Goal: Task Accomplishment & Management: Use online tool/utility

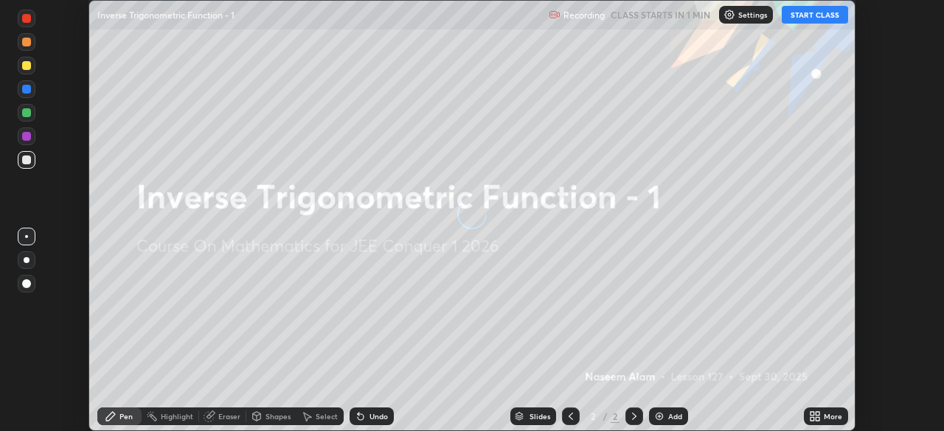
scroll to position [431, 943]
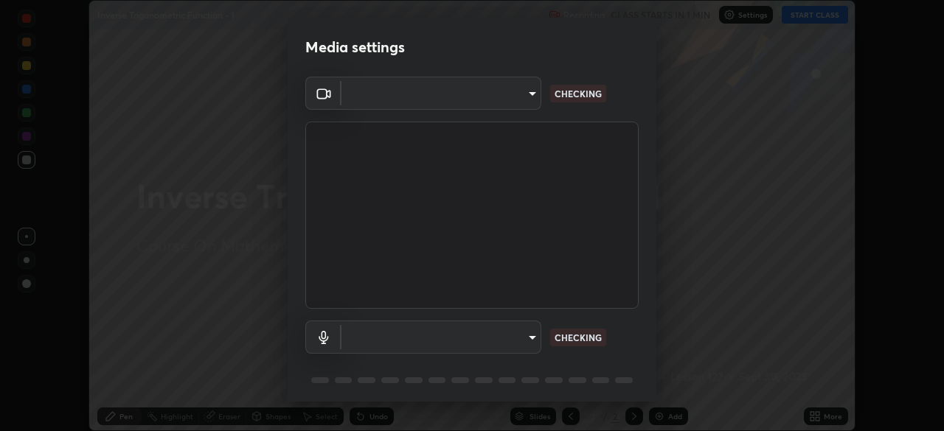
type input "5b0ce39d11be3a435715daab6ad7fa25508616855f5d18a60cdf0faa8df0ce2b"
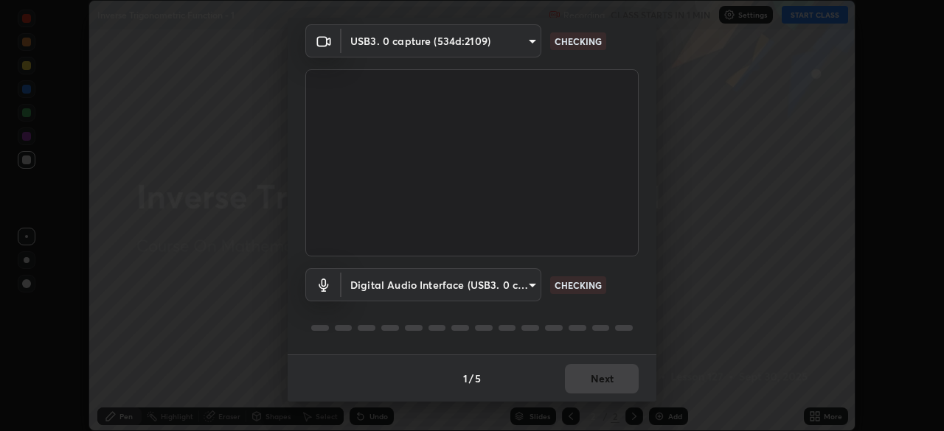
click at [528, 287] on body "Erase all Inverse Trigonometric Function - 1 Recording CLASS STARTS IN 1 MIN Se…" at bounding box center [472, 215] width 944 height 431
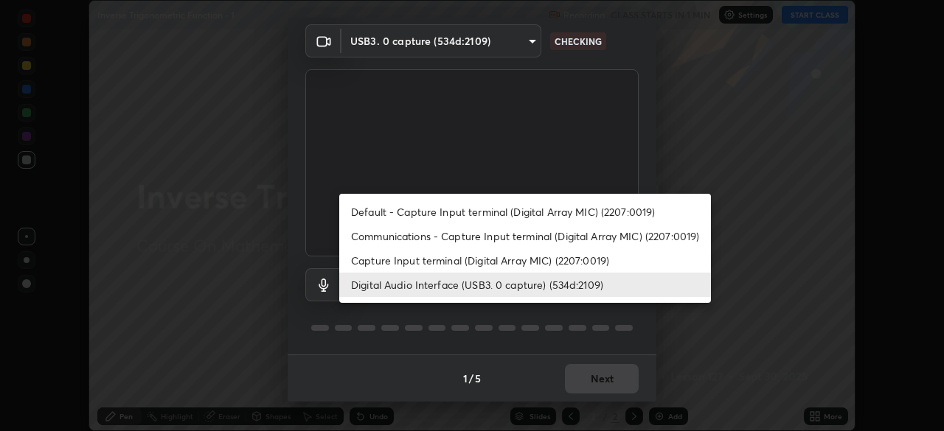
click at [538, 260] on li "Capture Input terminal (Digital Array MIC) (2207:0019)" at bounding box center [525, 261] width 372 height 24
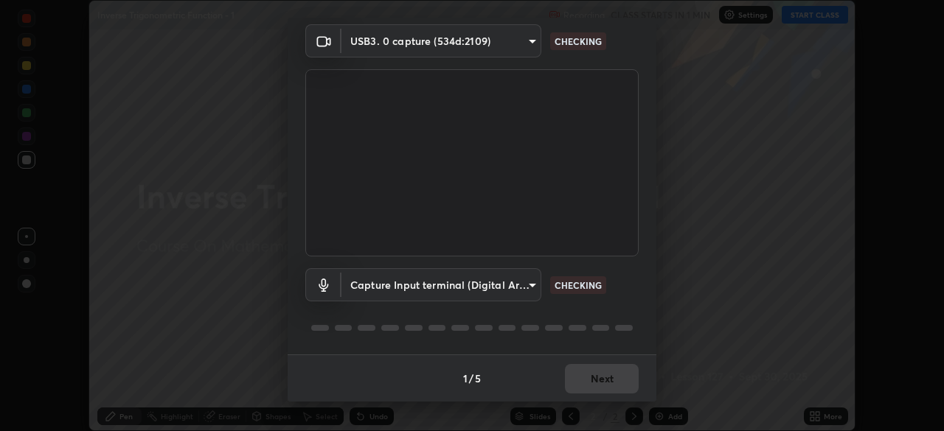
click at [518, 288] on body "Erase all Inverse Trigonometric Function - 1 Recording CLASS STARTS IN 1 MIN Se…" at bounding box center [472, 215] width 944 height 431
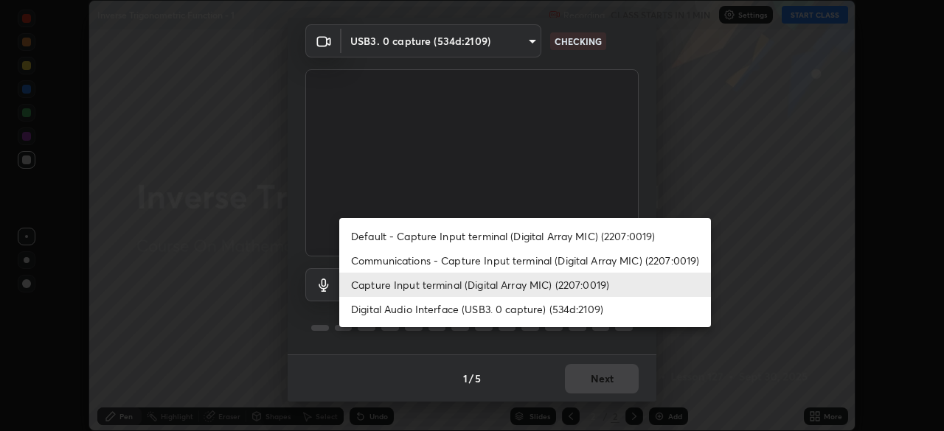
click at [520, 306] on li "Digital Audio Interface (USB3. 0 capture) (534d:2109)" at bounding box center [525, 309] width 372 height 24
type input "a1042adff76ea4b5505a52ff3a0232de4086f7e529f4609d60403d5288817579"
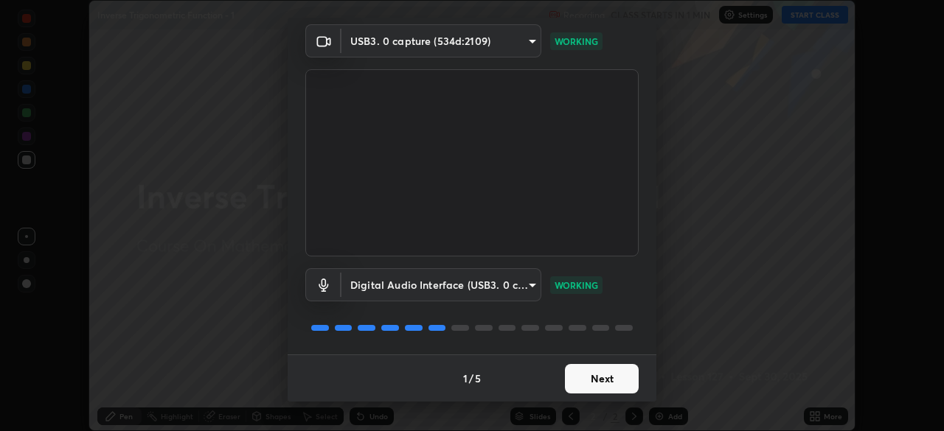
click at [598, 380] on button "Next" at bounding box center [602, 378] width 74 height 29
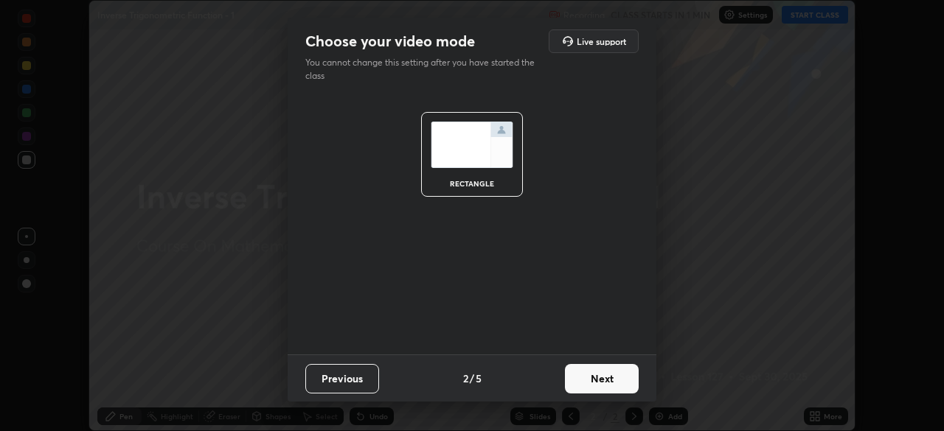
click at [605, 382] on button "Next" at bounding box center [602, 378] width 74 height 29
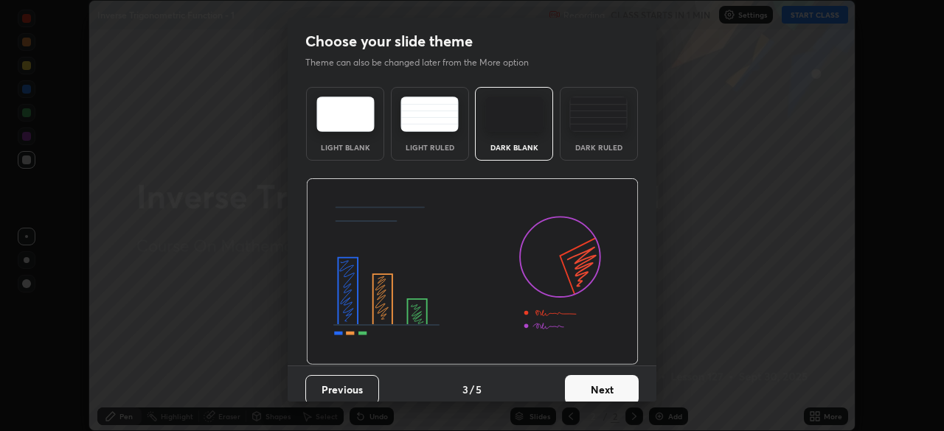
click at [612, 386] on button "Next" at bounding box center [602, 389] width 74 height 29
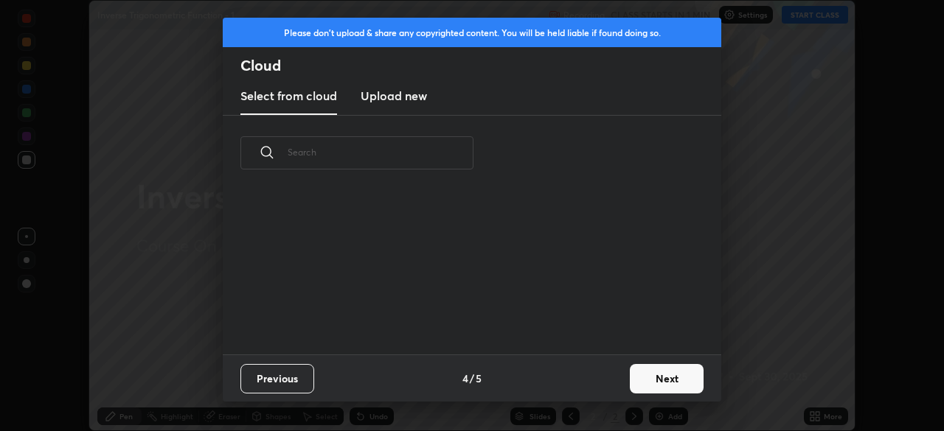
scroll to position [164, 473]
click at [663, 373] on button "Next" at bounding box center [667, 378] width 74 height 29
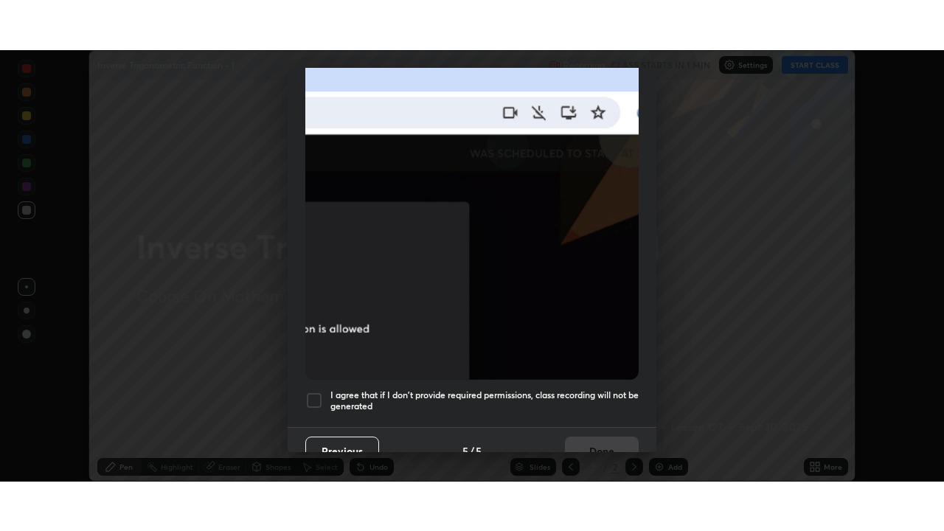
scroll to position [353, 0]
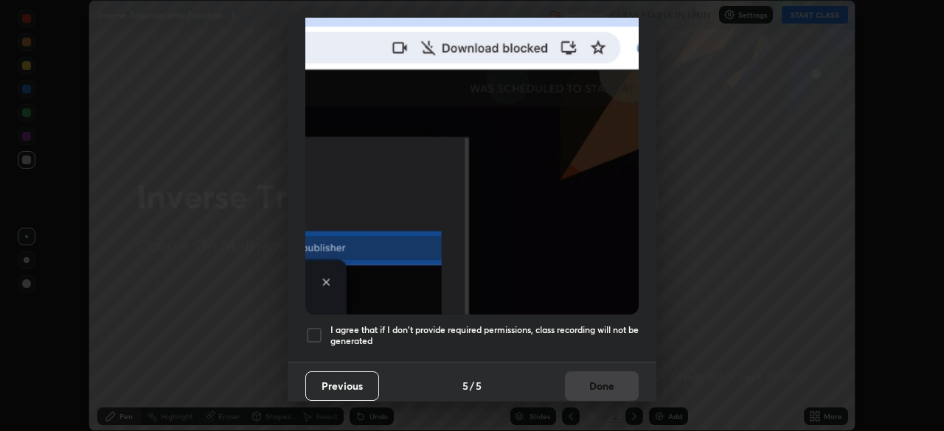
click at [564, 332] on h5 "I agree that if I don't provide required permissions, class recording will not …" at bounding box center [484, 335] width 308 height 23
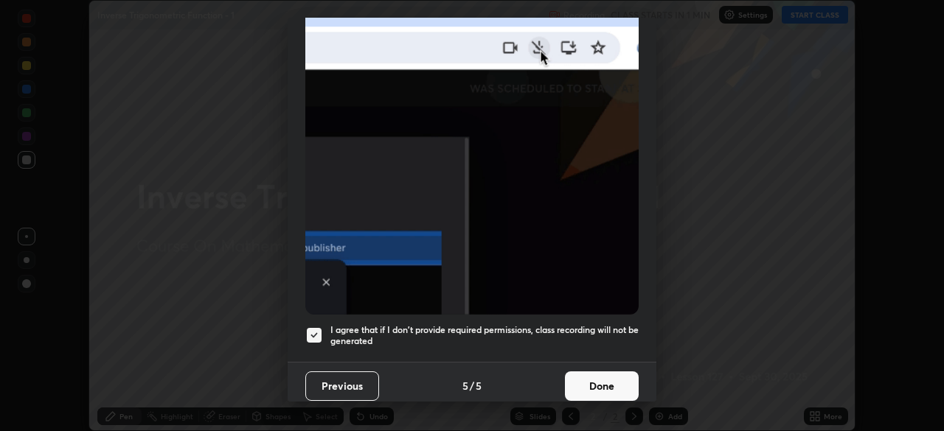
click at [597, 384] on button "Done" at bounding box center [602, 386] width 74 height 29
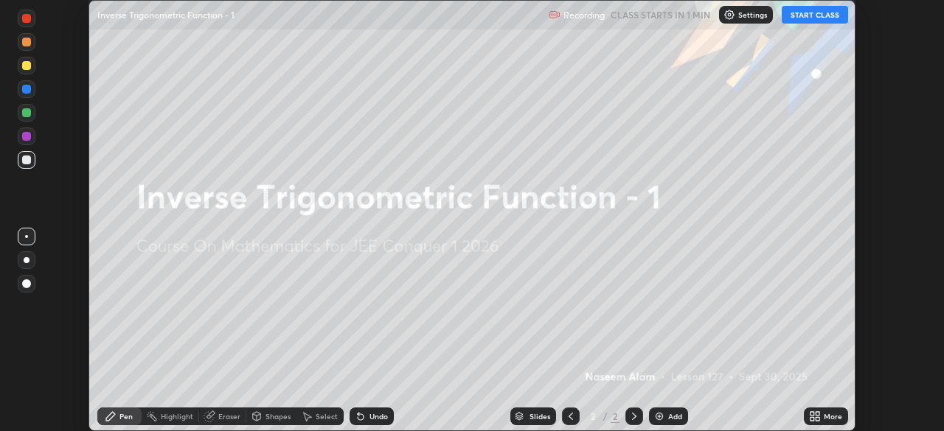
click at [813, 415] on icon at bounding box center [812, 414] width 4 height 4
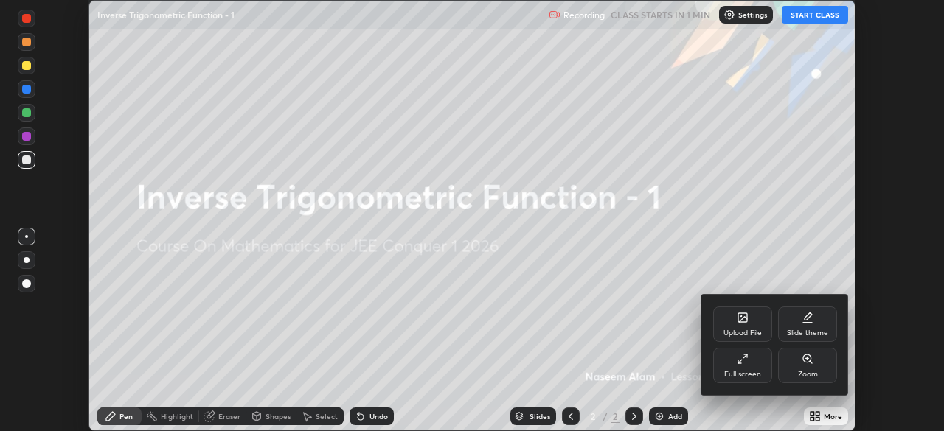
click at [744, 364] on icon at bounding box center [743, 359] width 12 height 12
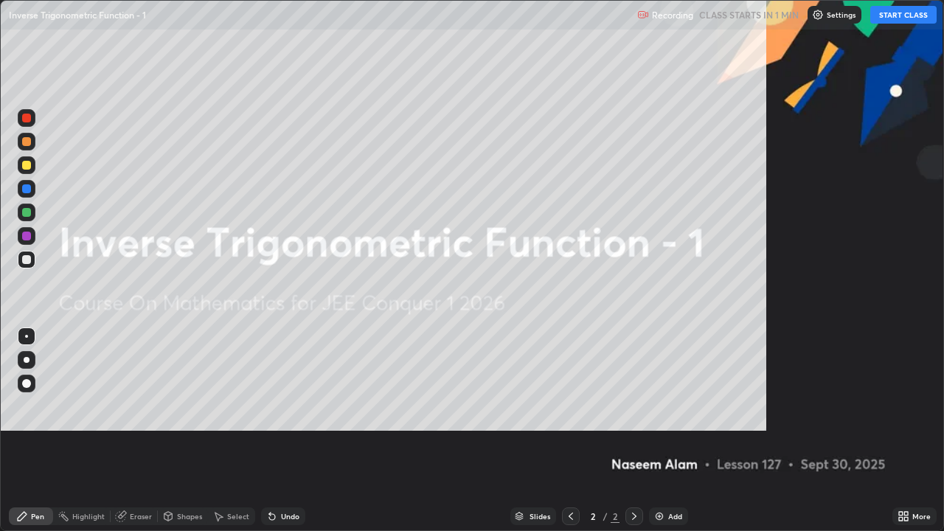
scroll to position [531, 944]
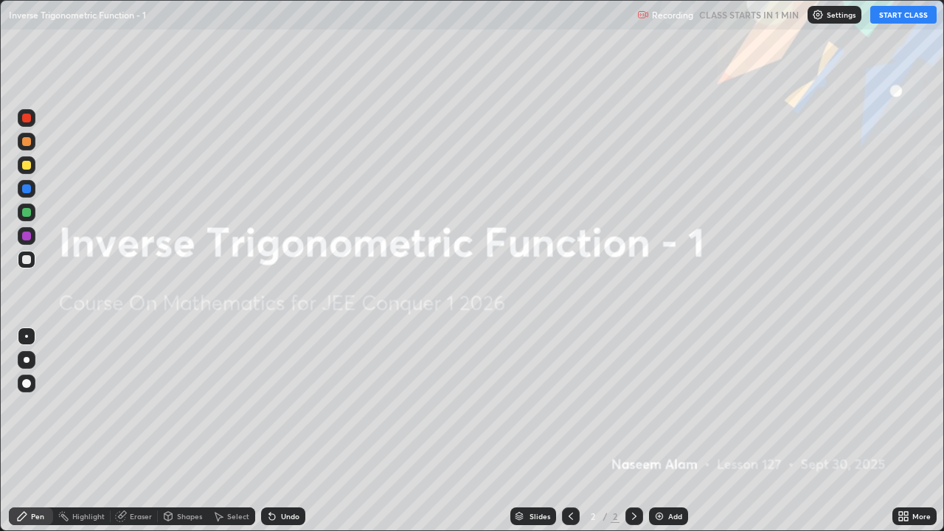
click at [895, 13] on button "START CLASS" at bounding box center [903, 15] width 66 height 18
click at [660, 431] on img at bounding box center [659, 516] width 12 height 12
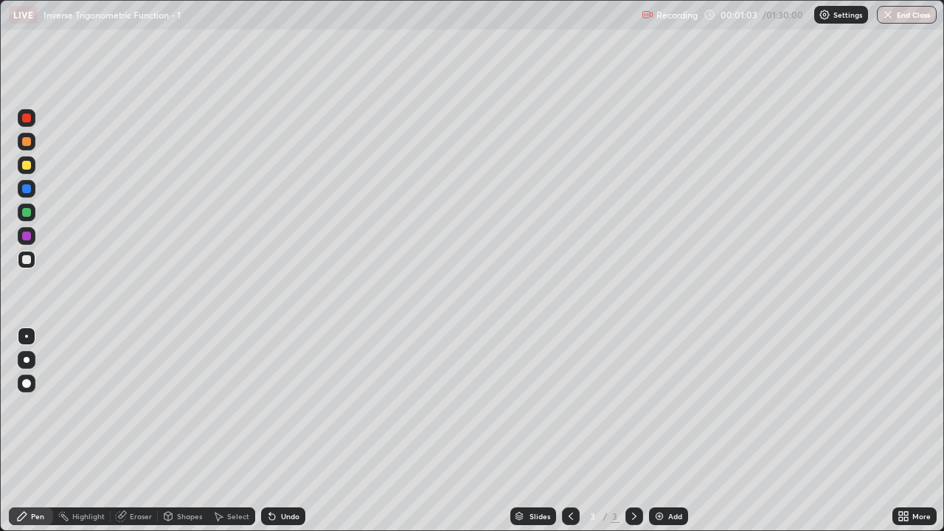
click at [287, 431] on div "Undo" at bounding box center [283, 516] width 44 height 18
click at [276, 431] on div "Undo" at bounding box center [283, 516] width 44 height 18
click at [281, 431] on div "Undo" at bounding box center [290, 516] width 18 height 7
click at [282, 431] on div "Undo" at bounding box center [290, 516] width 18 height 7
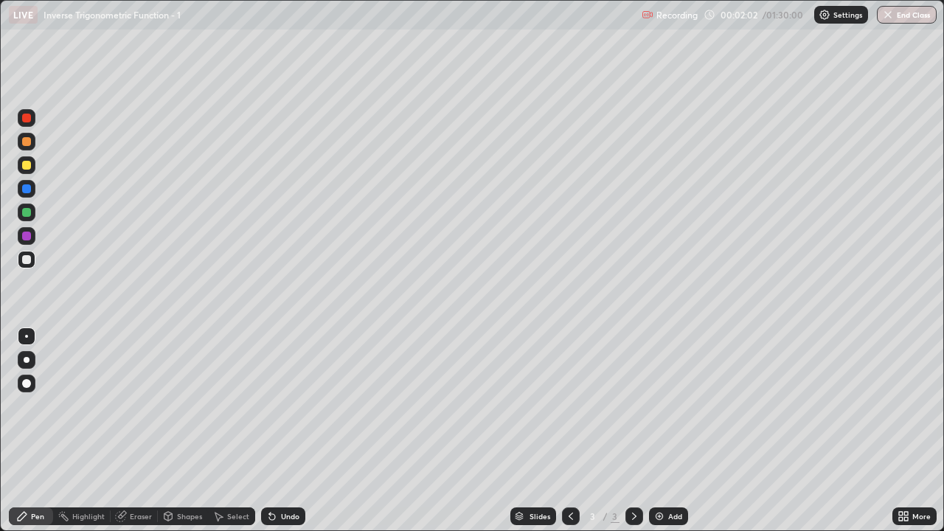
click at [283, 431] on div "Undo" at bounding box center [290, 516] width 18 height 7
click at [289, 431] on div "Undo" at bounding box center [290, 516] width 18 height 7
click at [291, 431] on div "Undo" at bounding box center [290, 516] width 18 height 7
click at [292, 431] on div "Undo" at bounding box center [290, 516] width 18 height 7
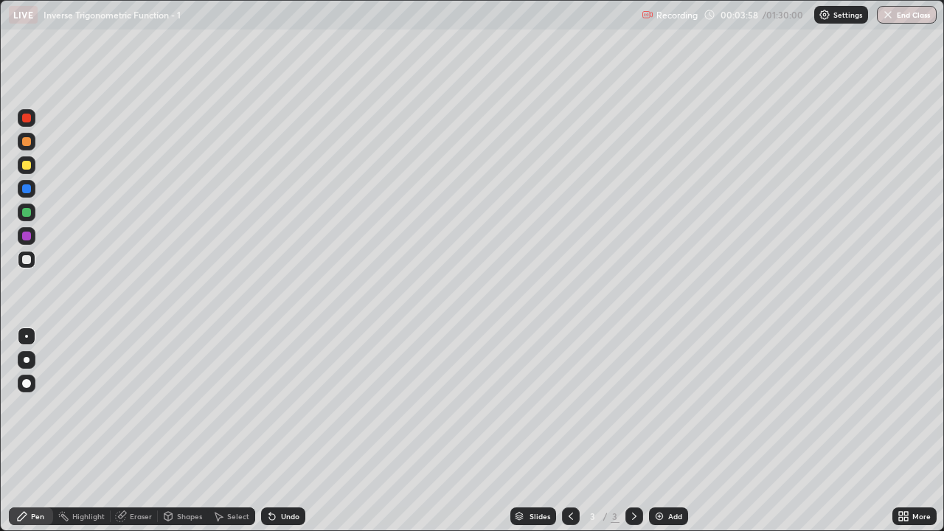
click at [237, 431] on div "Select" at bounding box center [238, 516] width 22 height 7
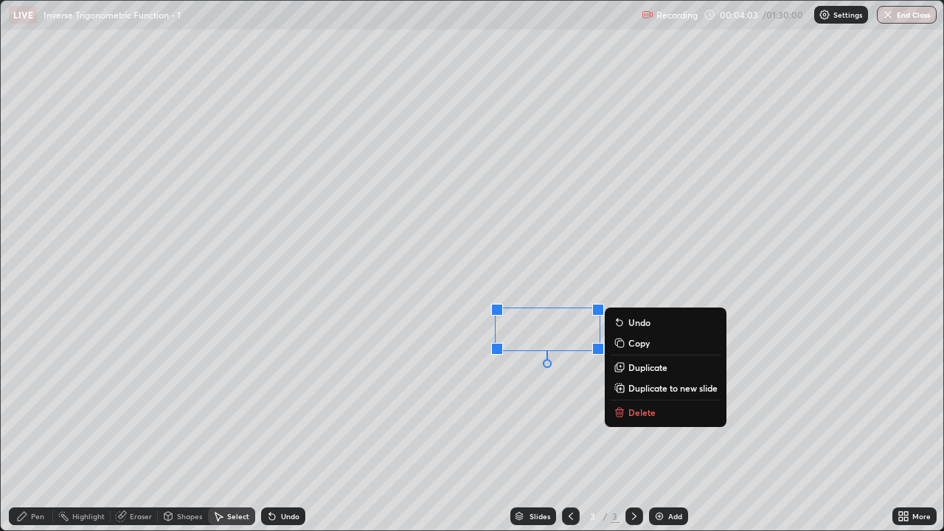
click at [465, 388] on div "0 ° Undo Copy Duplicate Duplicate to new slide Delete" at bounding box center [472, 265] width 942 height 529
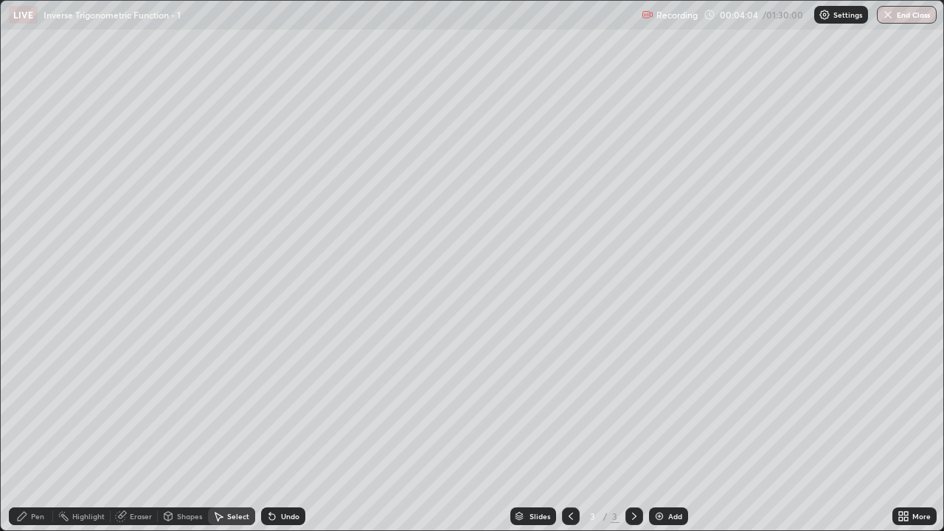
click at [27, 431] on icon at bounding box center [22, 516] width 12 height 12
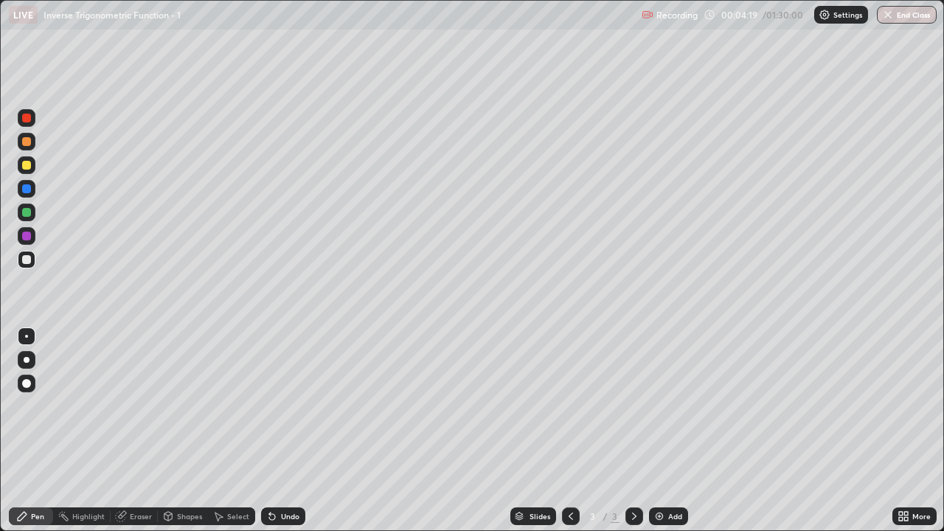
click at [285, 431] on div "Undo" at bounding box center [290, 516] width 18 height 7
click at [25, 167] on div at bounding box center [26, 165] width 9 height 9
click at [132, 431] on div "Eraser" at bounding box center [141, 516] width 22 height 7
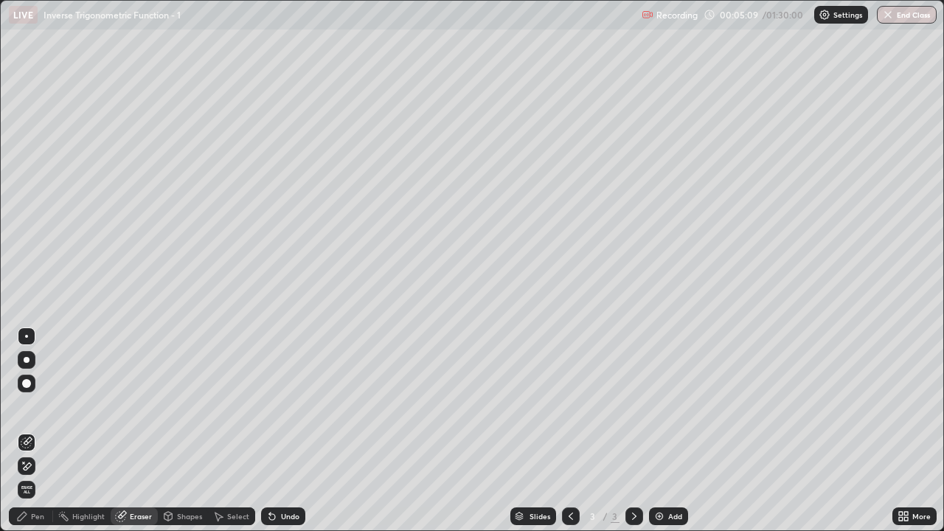
click at [34, 431] on div "Pen" at bounding box center [37, 516] width 13 height 7
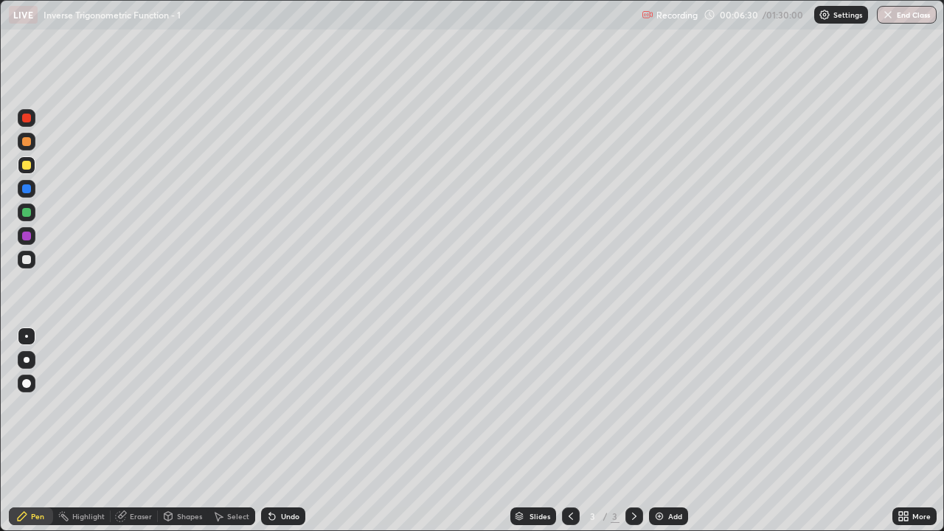
click at [25, 260] on div at bounding box center [26, 259] width 9 height 9
click at [288, 431] on div "Undo" at bounding box center [290, 516] width 18 height 7
click at [285, 431] on div "Undo" at bounding box center [290, 516] width 18 height 7
click at [28, 213] on div at bounding box center [26, 212] width 9 height 9
click at [29, 165] on div at bounding box center [26, 165] width 9 height 9
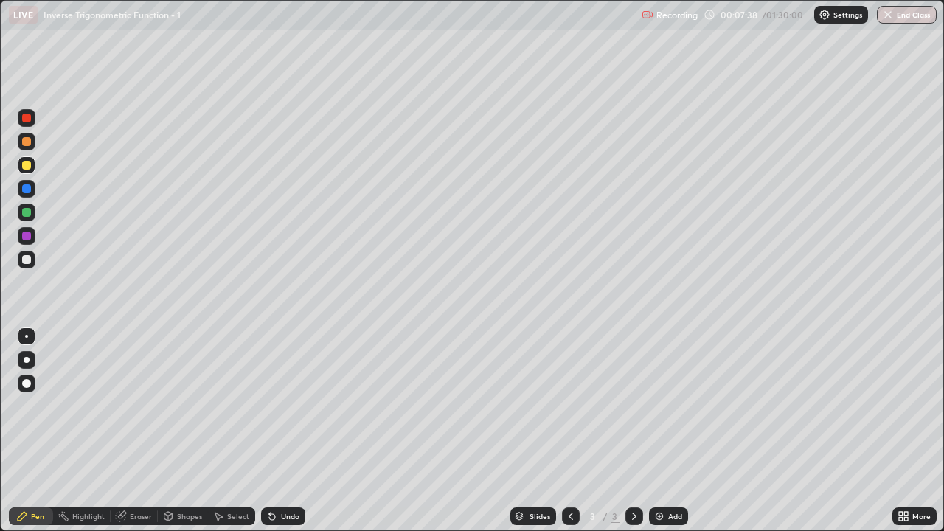
click at [29, 261] on div at bounding box center [26, 259] width 9 height 9
click at [288, 431] on div "Undo" at bounding box center [283, 516] width 44 height 18
click at [288, 431] on div "Undo" at bounding box center [290, 516] width 18 height 7
click at [674, 431] on div "Add" at bounding box center [675, 516] width 14 height 7
click at [278, 431] on div "Undo" at bounding box center [283, 516] width 44 height 18
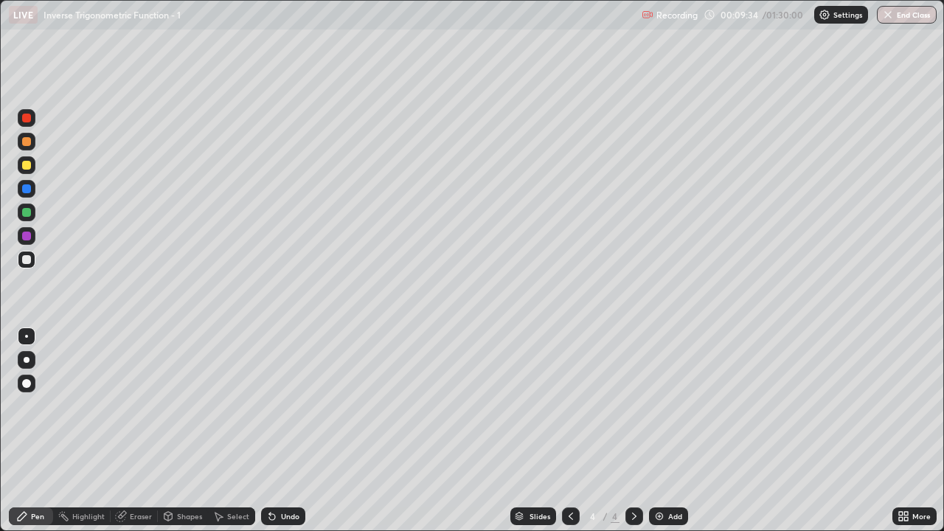
click at [279, 431] on div "Undo" at bounding box center [283, 516] width 44 height 18
click at [280, 431] on div "Undo" at bounding box center [283, 516] width 44 height 18
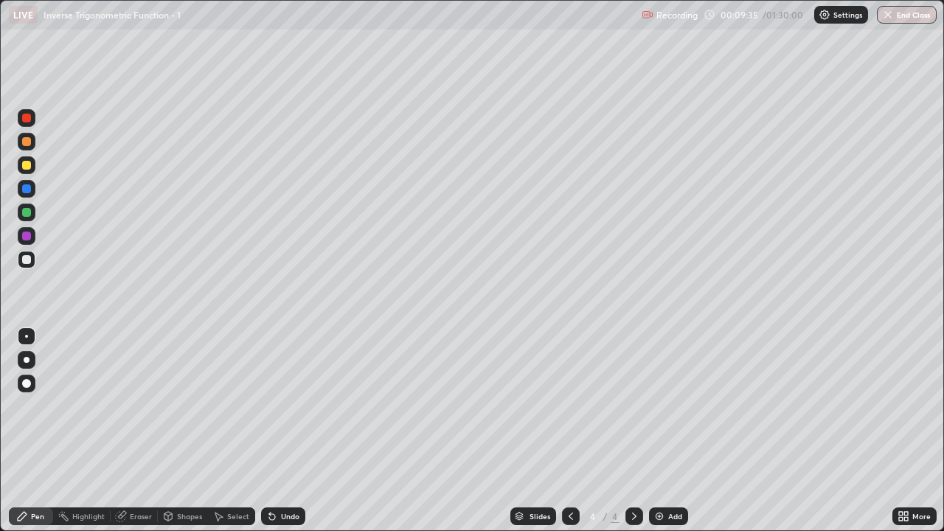
click at [281, 431] on div "Undo" at bounding box center [283, 516] width 44 height 18
click at [282, 431] on div "Undo" at bounding box center [283, 516] width 44 height 18
click at [283, 431] on div "Undo" at bounding box center [283, 516] width 44 height 18
click at [282, 431] on div "Undo" at bounding box center [283, 516] width 44 height 18
click at [283, 431] on div "Undo" at bounding box center [290, 516] width 18 height 7
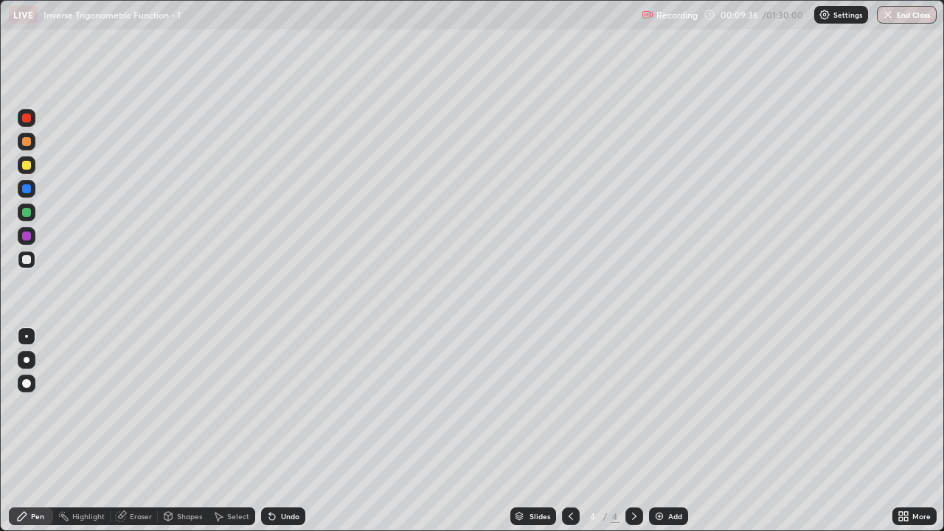
click at [284, 431] on div "Undo" at bounding box center [290, 516] width 18 height 7
click at [283, 431] on div "Undo" at bounding box center [290, 516] width 18 height 7
click at [282, 431] on div "Undo" at bounding box center [290, 516] width 18 height 7
click at [281, 431] on div "Undo" at bounding box center [290, 516] width 18 height 7
click at [282, 431] on div "Undo" at bounding box center [290, 516] width 18 height 7
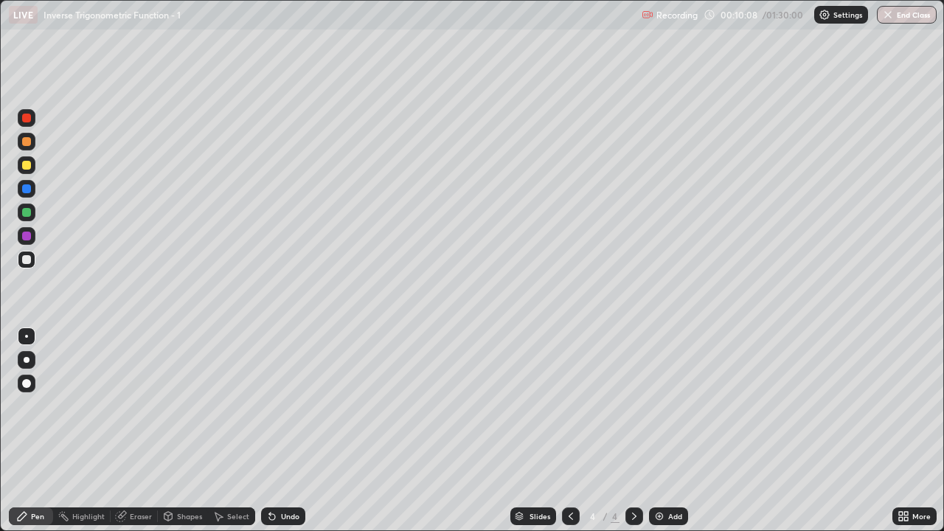
click at [285, 431] on div "Undo" at bounding box center [290, 516] width 18 height 7
click at [282, 431] on div "Undo" at bounding box center [290, 516] width 18 height 7
click at [271, 431] on icon at bounding box center [272, 516] width 12 height 12
click at [277, 431] on div "Undo" at bounding box center [283, 516] width 44 height 18
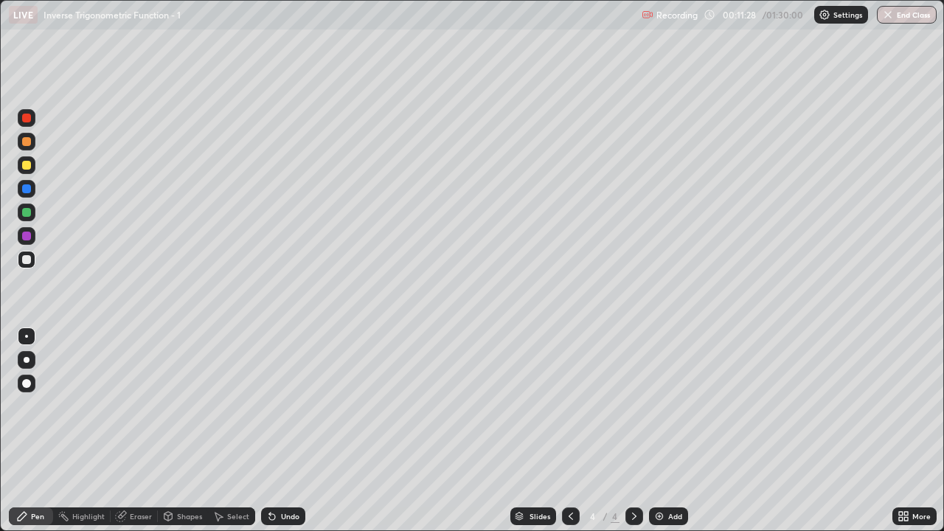
click at [288, 431] on div "Undo" at bounding box center [290, 516] width 18 height 7
click at [285, 431] on div "Undo" at bounding box center [290, 516] width 18 height 7
click at [285, 431] on div "Undo" at bounding box center [283, 516] width 44 height 18
click at [263, 431] on div "Undo" at bounding box center [283, 516] width 44 height 18
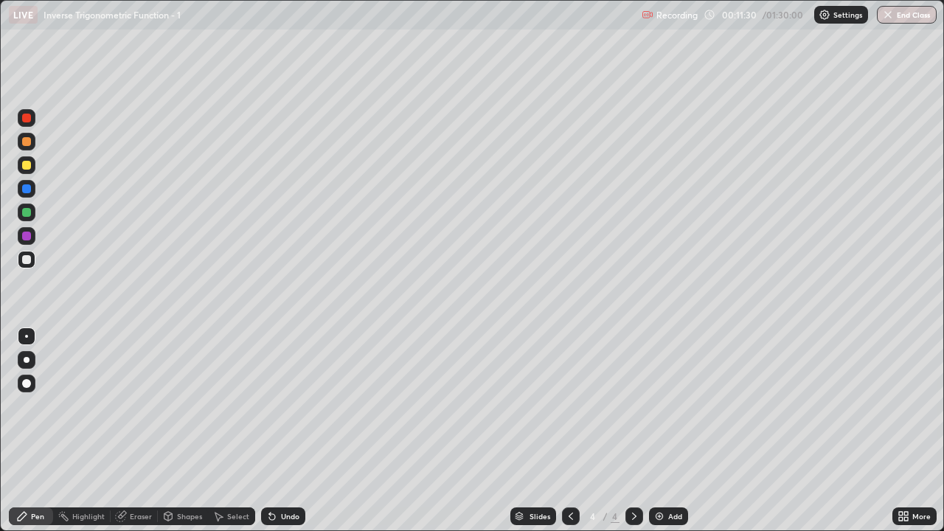
click at [277, 431] on div "Undo" at bounding box center [280, 515] width 50 height 29
click at [272, 431] on div "Undo" at bounding box center [283, 516] width 44 height 18
click at [275, 431] on icon at bounding box center [272, 516] width 12 height 12
click at [277, 431] on div "Undo" at bounding box center [283, 516] width 44 height 18
click at [276, 431] on icon at bounding box center [272, 516] width 12 height 12
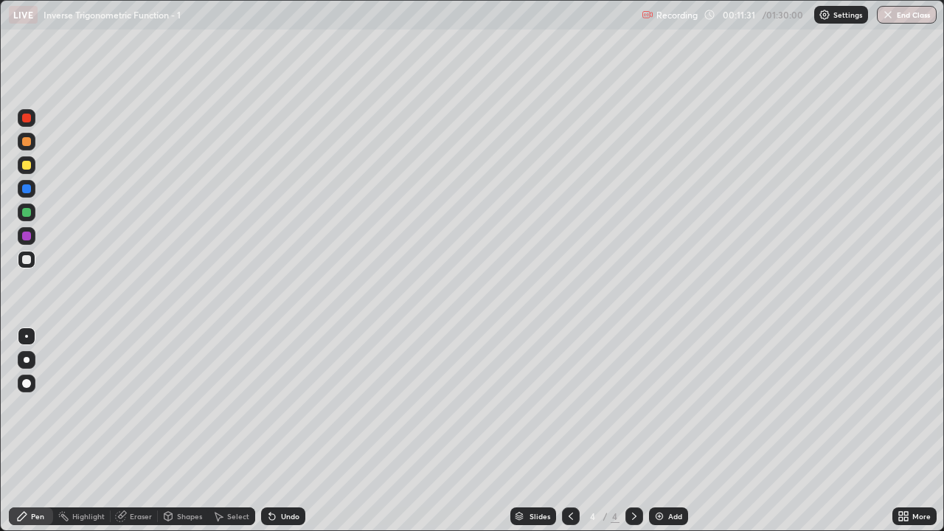
click at [277, 431] on div "Undo" at bounding box center [283, 516] width 44 height 18
click at [288, 431] on div "Undo" at bounding box center [290, 516] width 18 height 7
click at [285, 431] on div "Undo" at bounding box center [290, 516] width 18 height 7
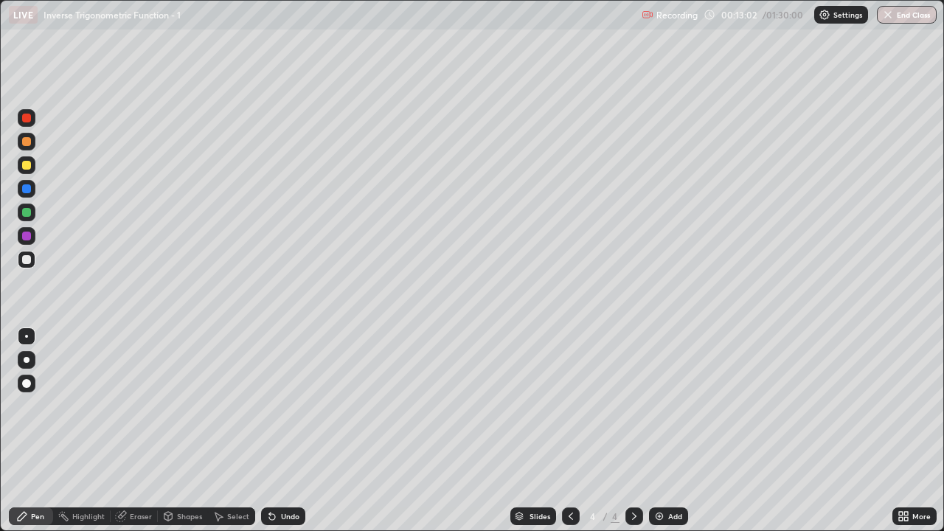
click at [282, 431] on div "Undo" at bounding box center [290, 516] width 18 height 7
click at [288, 431] on div "Undo" at bounding box center [290, 516] width 18 height 7
click at [289, 431] on div "Undo" at bounding box center [290, 516] width 18 height 7
click at [291, 431] on div "Undo" at bounding box center [290, 516] width 18 height 7
click at [664, 431] on div "Add" at bounding box center [668, 516] width 39 height 18
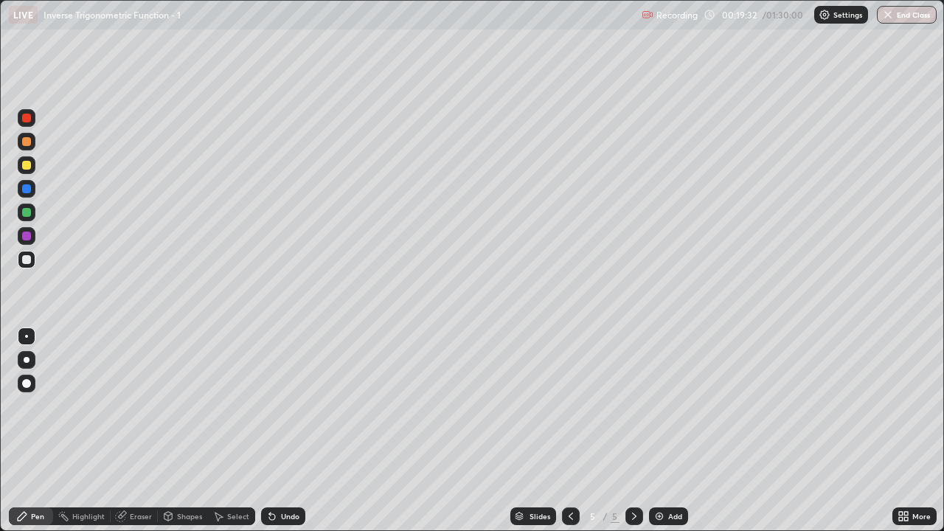
click at [284, 431] on div "Undo" at bounding box center [290, 516] width 18 height 7
click at [128, 431] on div "Eraser" at bounding box center [134, 516] width 47 height 18
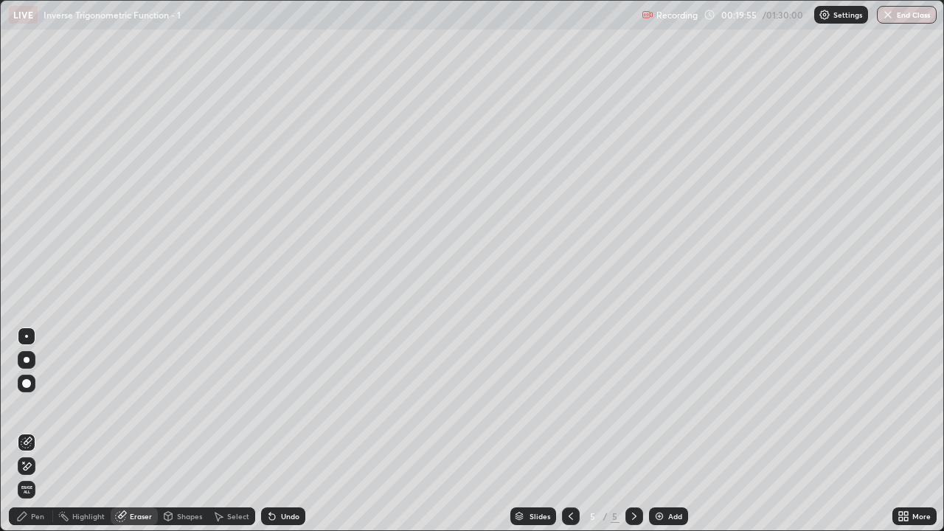
click at [26, 431] on icon at bounding box center [22, 516] width 12 height 12
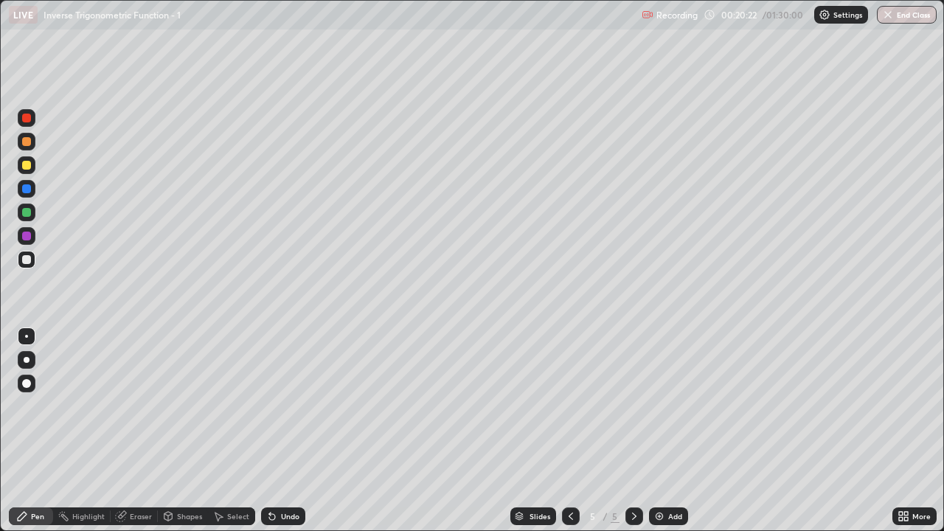
click at [237, 431] on div "Select" at bounding box center [238, 516] width 22 height 7
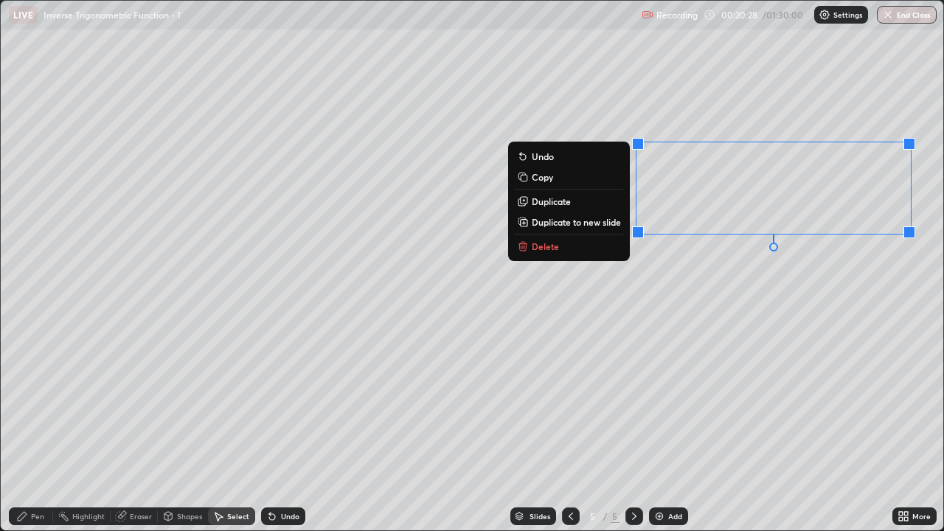
click at [515, 364] on div "0 ° Undo Copy Duplicate Duplicate to new slide Delete" at bounding box center [472, 265] width 942 height 529
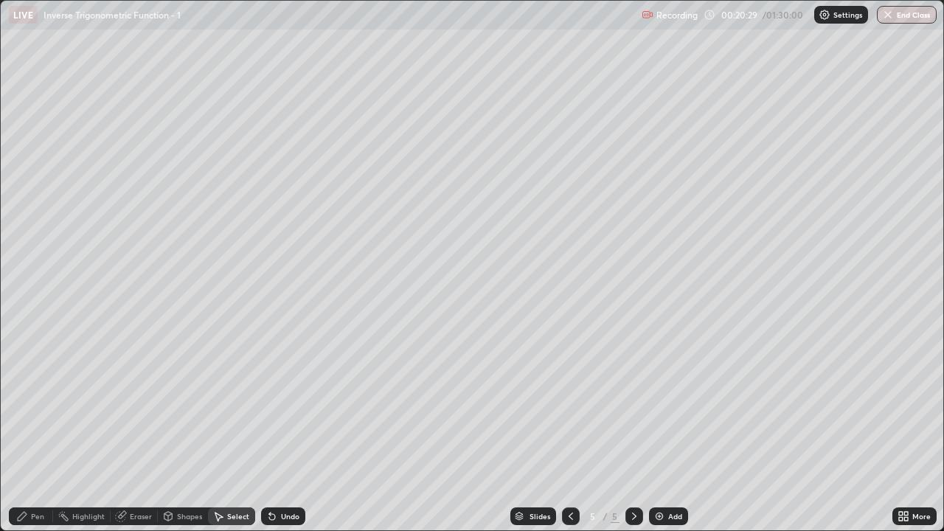
click at [25, 431] on icon at bounding box center [22, 516] width 12 height 12
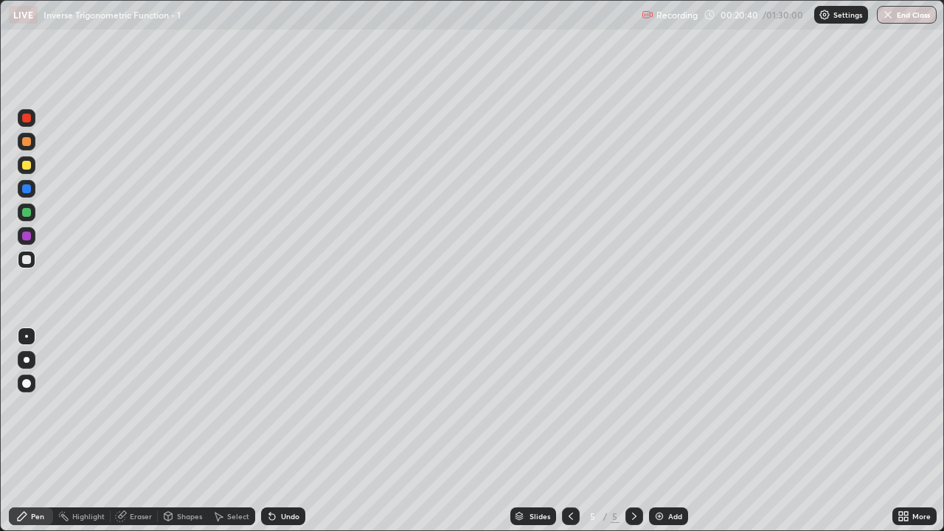
click at [288, 431] on div "Undo" at bounding box center [290, 516] width 18 height 7
click at [569, 431] on icon at bounding box center [571, 516] width 12 height 12
click at [572, 431] on icon at bounding box center [571, 516] width 12 height 12
click at [290, 431] on div "Undo" at bounding box center [290, 516] width 18 height 7
click at [289, 431] on div "Undo" at bounding box center [290, 516] width 18 height 7
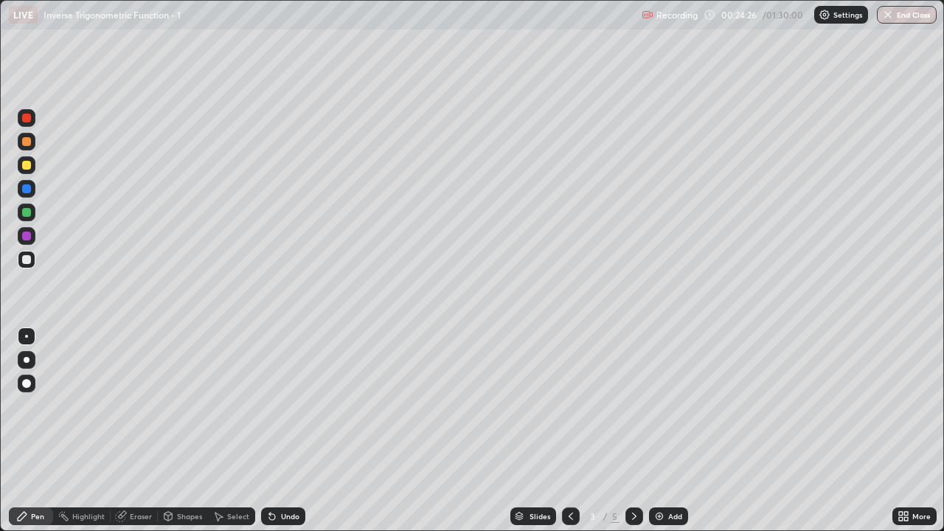
click at [633, 431] on icon at bounding box center [634, 516] width 12 height 12
click at [631, 431] on icon at bounding box center [634, 516] width 12 height 12
click at [633, 431] on icon at bounding box center [634, 516] width 4 height 7
click at [673, 431] on div "Add" at bounding box center [675, 516] width 14 height 7
click at [286, 431] on div "Undo" at bounding box center [283, 516] width 44 height 18
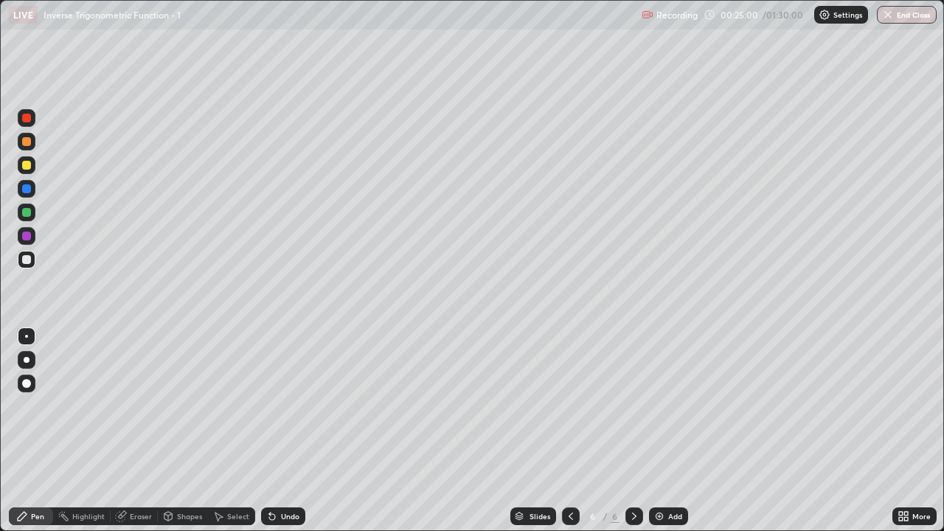
click at [286, 431] on div "Undo" at bounding box center [290, 516] width 18 height 7
click at [287, 431] on div "Undo" at bounding box center [290, 516] width 18 height 7
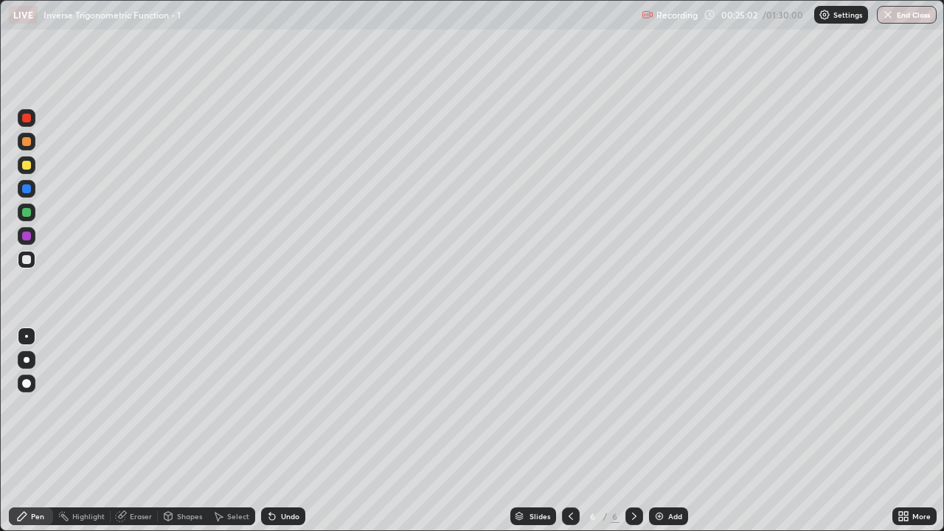
click at [285, 431] on div "Undo" at bounding box center [290, 516] width 18 height 7
click at [27, 165] on div at bounding box center [26, 165] width 9 height 9
click at [28, 255] on div at bounding box center [26, 259] width 9 height 9
click at [281, 431] on div "Undo" at bounding box center [290, 516] width 18 height 7
click at [283, 431] on div "Undo" at bounding box center [290, 516] width 18 height 7
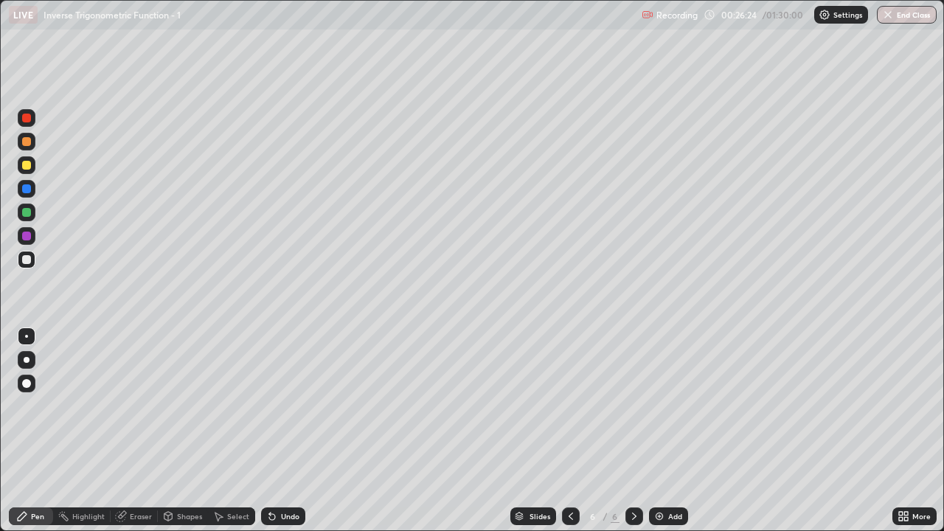
click at [281, 431] on div "Undo" at bounding box center [290, 516] width 18 height 7
click at [282, 431] on div "Undo" at bounding box center [290, 516] width 18 height 7
click at [281, 431] on div "Undo" at bounding box center [290, 516] width 18 height 7
click at [282, 431] on div "Undo" at bounding box center [290, 516] width 18 height 7
click at [281, 431] on div "Undo" at bounding box center [290, 516] width 18 height 7
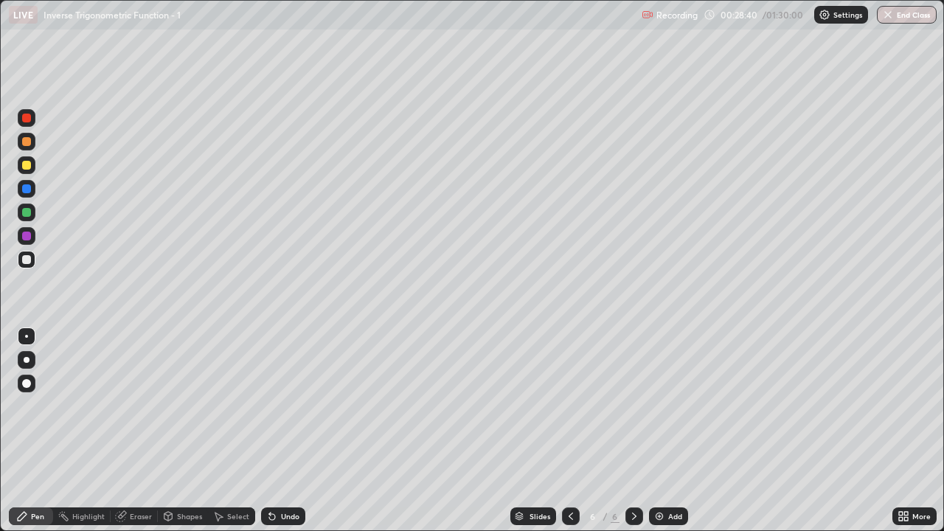
click at [282, 431] on div "Undo" at bounding box center [290, 516] width 18 height 7
click at [284, 431] on div "Undo" at bounding box center [290, 516] width 18 height 7
click at [285, 431] on div "Undo" at bounding box center [290, 516] width 18 height 7
click at [288, 431] on div "Undo" at bounding box center [290, 516] width 18 height 7
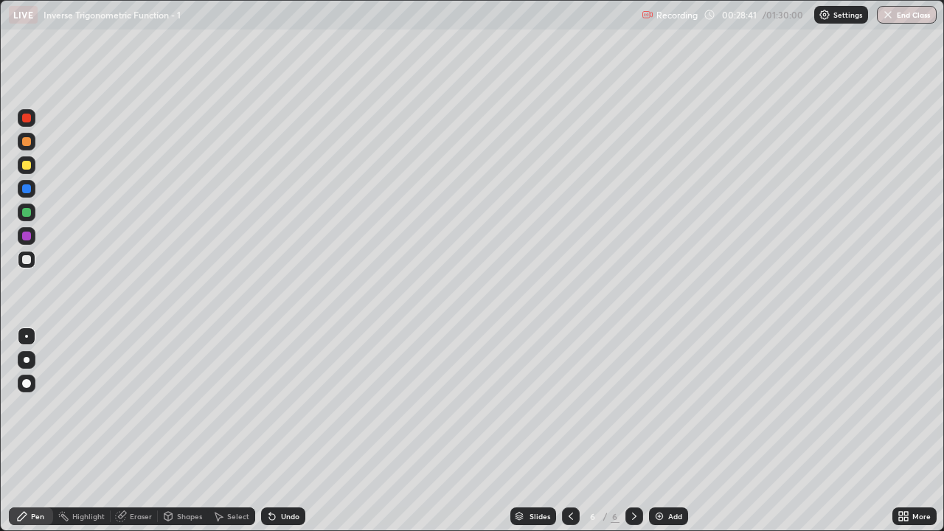
click at [288, 431] on div "Undo" at bounding box center [290, 516] width 18 height 7
click at [289, 431] on div "Undo" at bounding box center [290, 516] width 18 height 7
click at [664, 431] on div "Add" at bounding box center [668, 516] width 39 height 18
click at [269, 431] on icon at bounding box center [269, 513] width 1 height 1
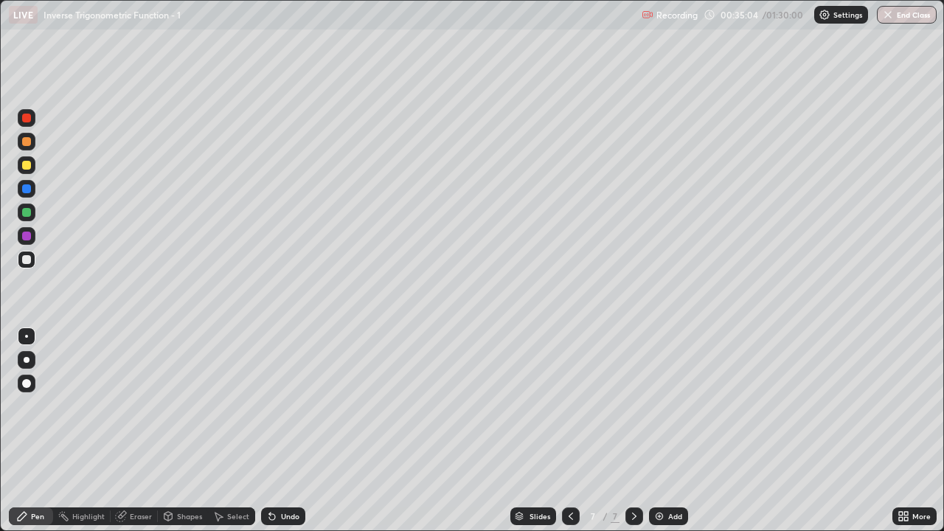
click at [276, 431] on div "Undo" at bounding box center [283, 516] width 44 height 18
click at [271, 431] on icon at bounding box center [272, 517] width 6 height 6
click at [274, 431] on icon at bounding box center [272, 516] width 12 height 12
click at [291, 431] on div "Undo" at bounding box center [290, 516] width 18 height 7
click at [285, 431] on div "Undo" at bounding box center [290, 516] width 18 height 7
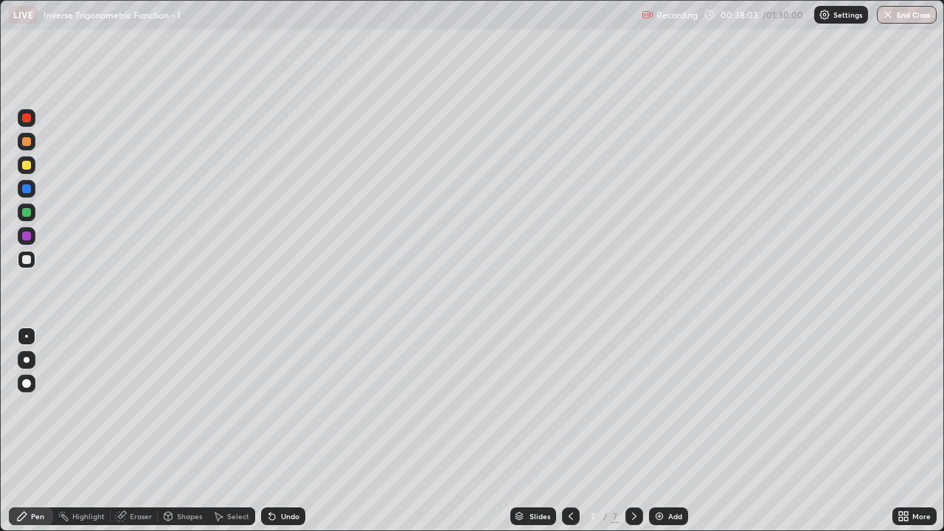
click at [283, 431] on div "Undo" at bounding box center [290, 516] width 18 height 7
click at [286, 431] on div "Undo" at bounding box center [290, 516] width 18 height 7
click at [288, 431] on div "Undo" at bounding box center [290, 516] width 18 height 7
click at [663, 431] on img at bounding box center [659, 516] width 12 height 12
click at [281, 431] on div "Undo" at bounding box center [290, 516] width 18 height 7
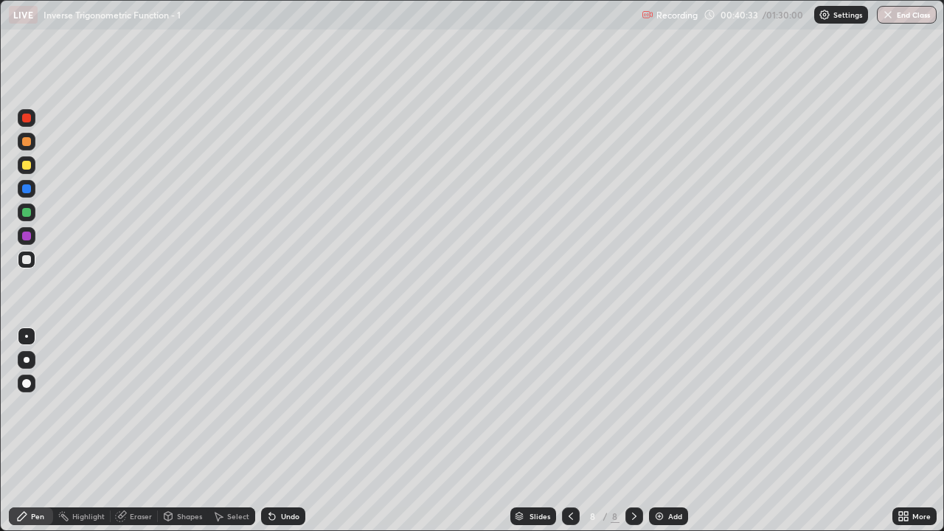
click at [281, 431] on div "Undo" at bounding box center [290, 516] width 18 height 7
click at [282, 431] on div "Undo" at bounding box center [290, 516] width 18 height 7
click at [285, 431] on div "Undo" at bounding box center [290, 516] width 18 height 7
click at [287, 431] on div "Undo" at bounding box center [290, 516] width 18 height 7
click at [291, 431] on div "Undo" at bounding box center [290, 516] width 18 height 7
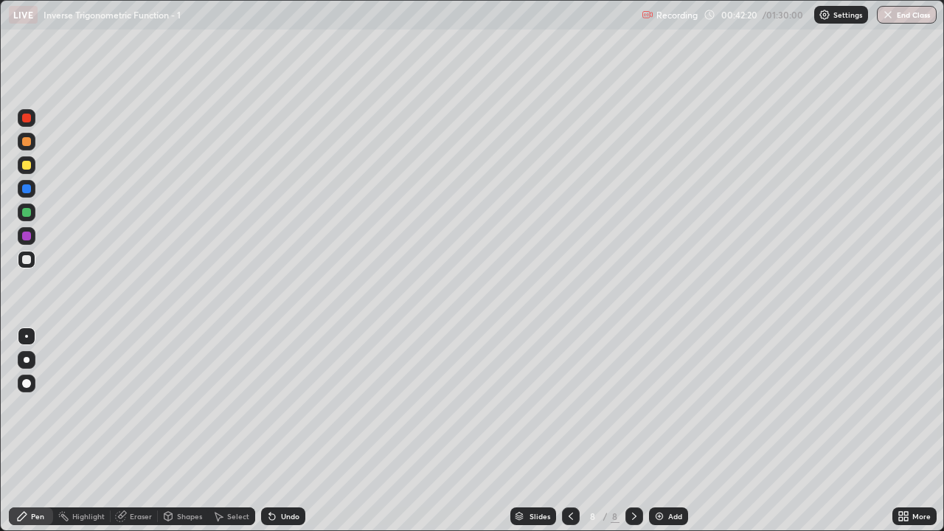
click at [289, 431] on div "Undo" at bounding box center [290, 516] width 18 height 7
click at [291, 431] on div "Undo" at bounding box center [290, 516] width 18 height 7
click at [229, 431] on div "Select" at bounding box center [231, 516] width 47 height 18
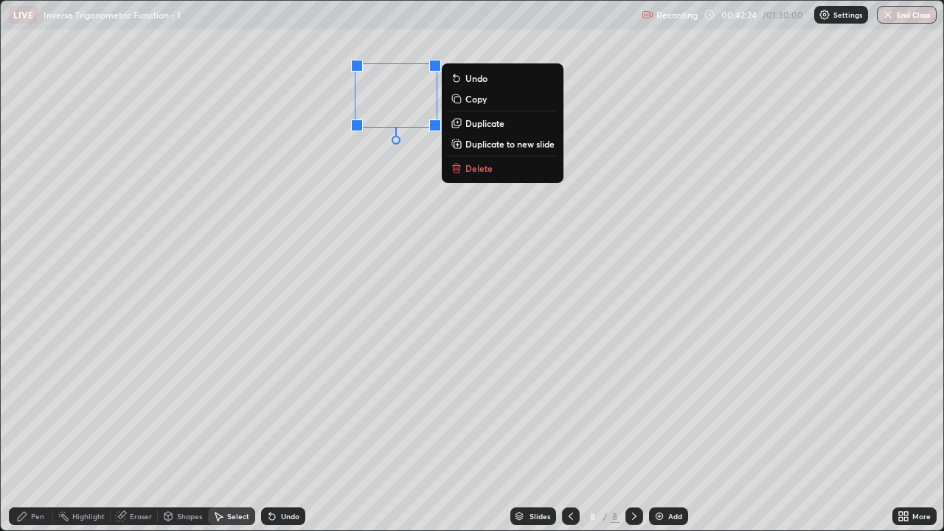
click at [477, 125] on p "Duplicate" at bounding box center [484, 123] width 39 height 12
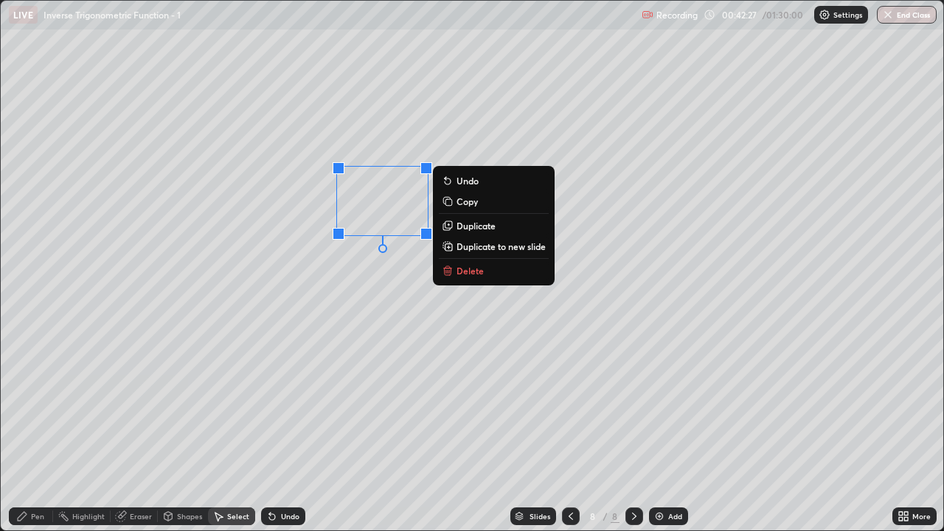
click at [386, 296] on div "0 ° Undo Copy Duplicate Duplicate to new slide Delete" at bounding box center [472, 265] width 942 height 529
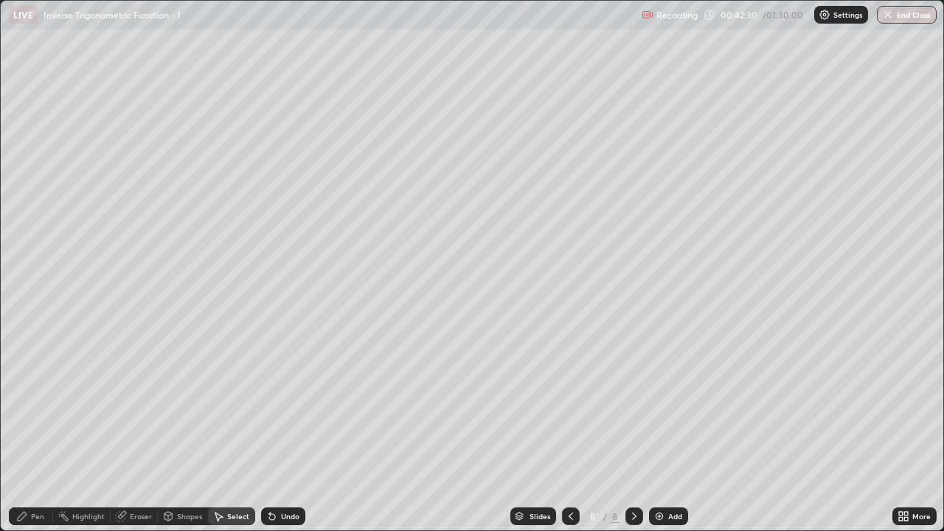
click at [35, 431] on div "Pen" at bounding box center [37, 516] width 13 height 7
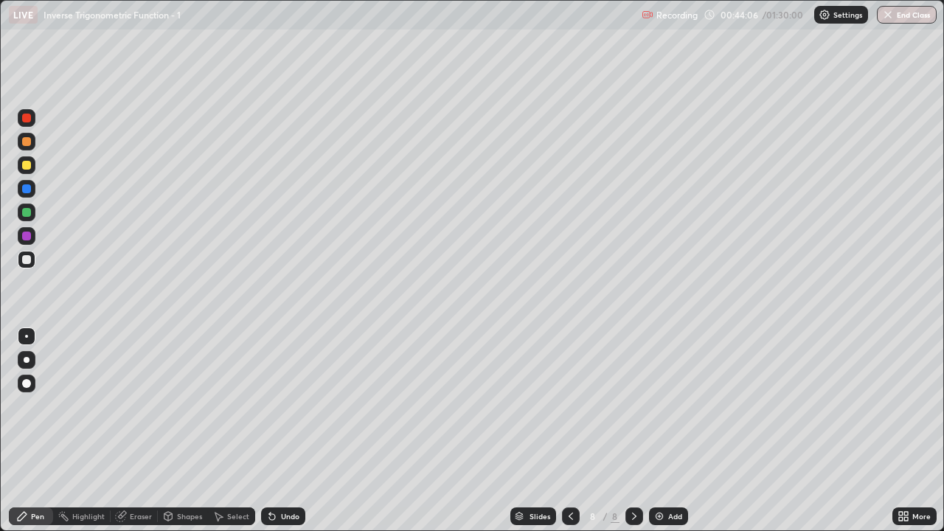
click at [234, 431] on div "Select" at bounding box center [238, 516] width 22 height 7
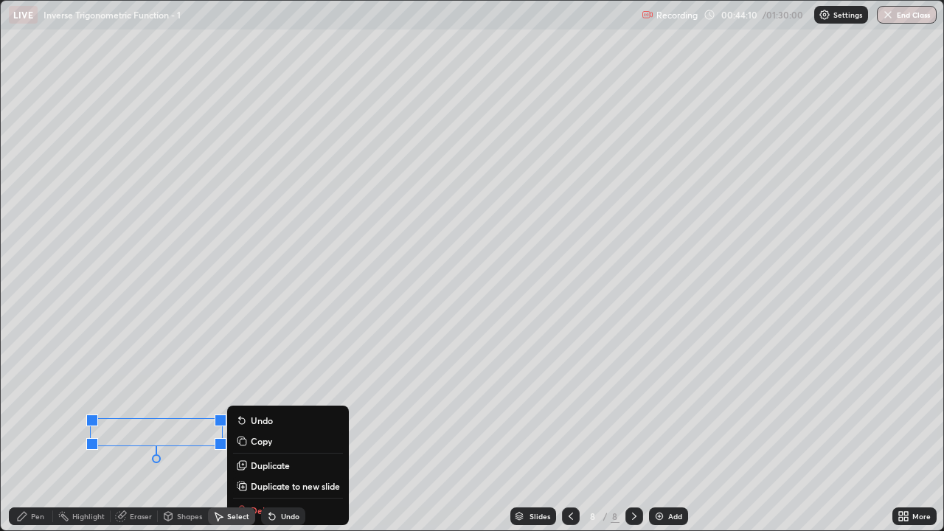
click at [33, 431] on div "Pen" at bounding box center [37, 516] width 13 height 7
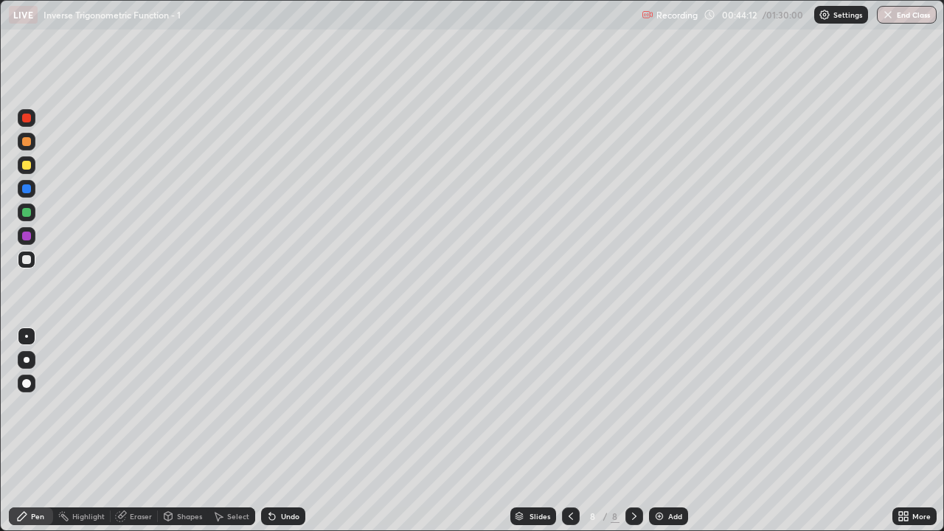
click at [140, 431] on div "Eraser" at bounding box center [141, 516] width 22 height 7
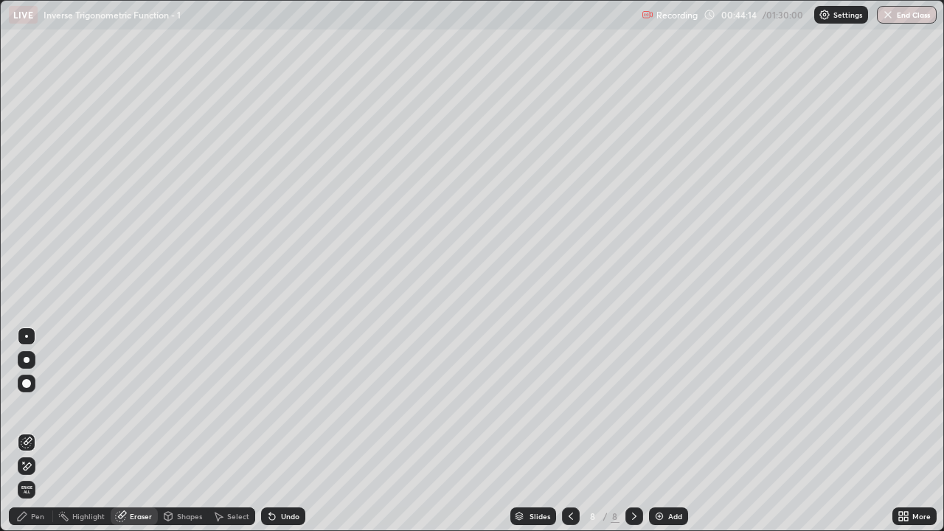
click at [29, 431] on div "Pen" at bounding box center [31, 516] width 44 height 18
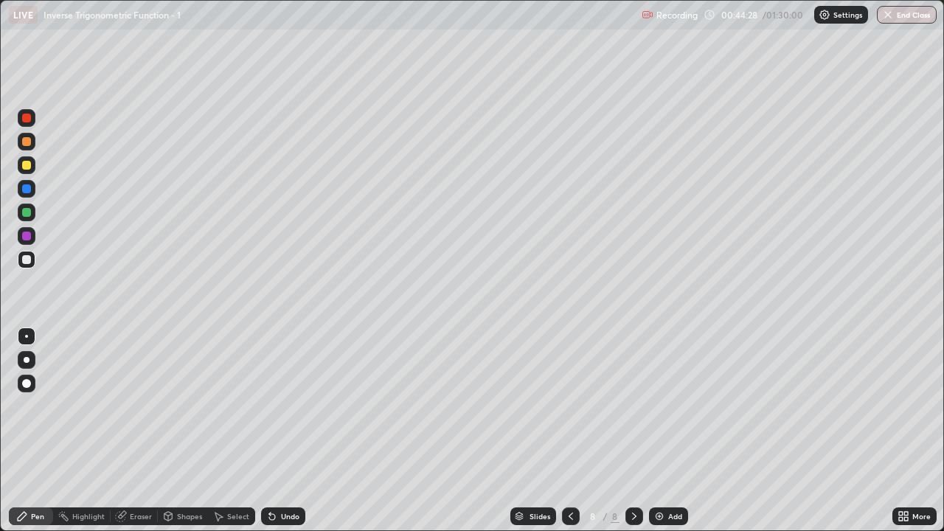
click at [288, 431] on div "Undo" at bounding box center [290, 516] width 18 height 7
click at [287, 431] on div "Undo" at bounding box center [290, 516] width 18 height 7
click at [139, 431] on div "Eraser" at bounding box center [141, 516] width 22 height 7
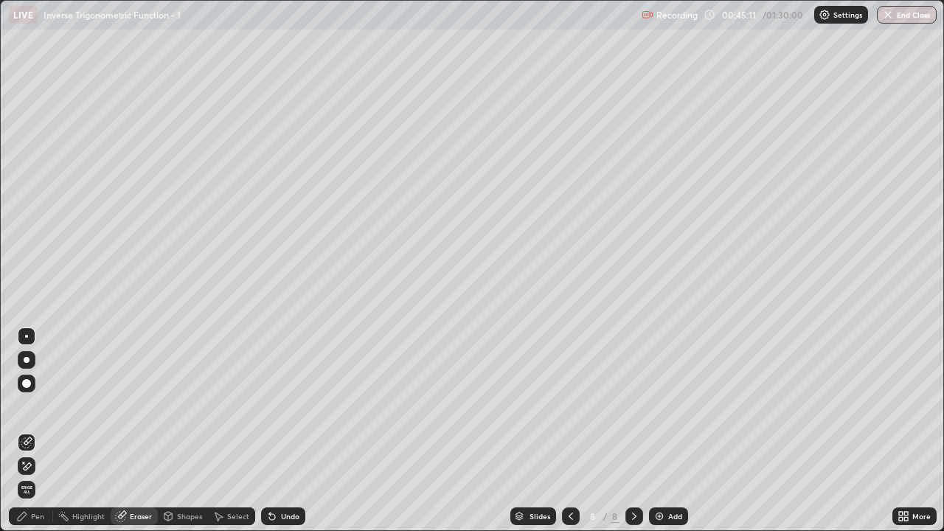
click at [27, 431] on icon at bounding box center [22, 516] width 12 height 12
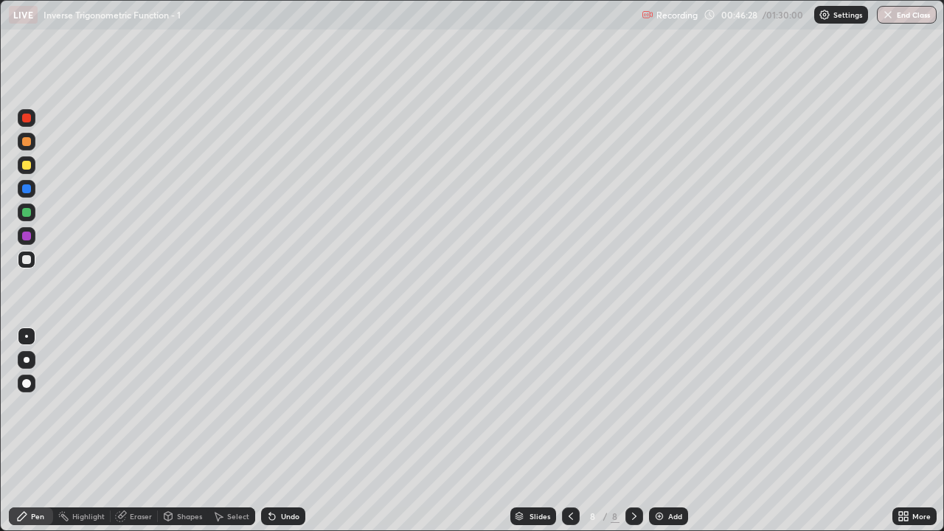
click at [230, 431] on div "Select" at bounding box center [238, 516] width 22 height 7
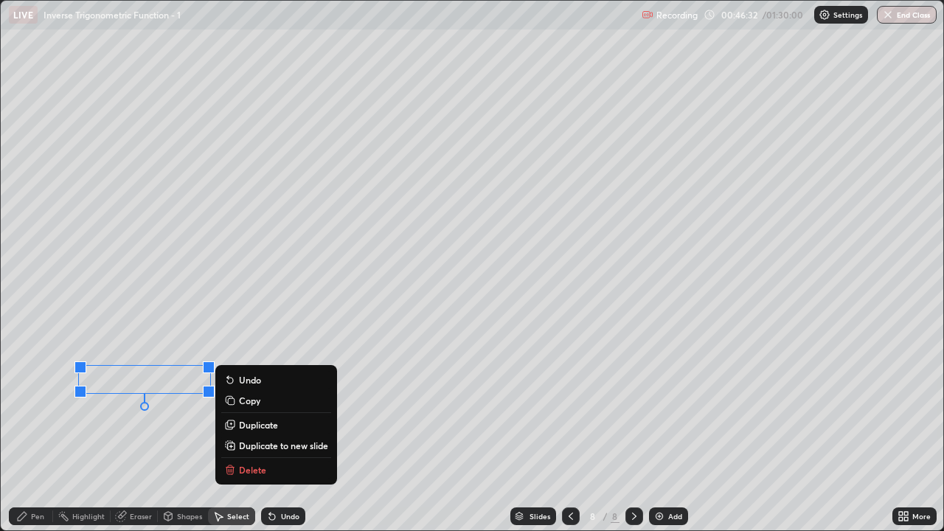
click at [31, 431] on div "Pen" at bounding box center [37, 516] width 13 height 7
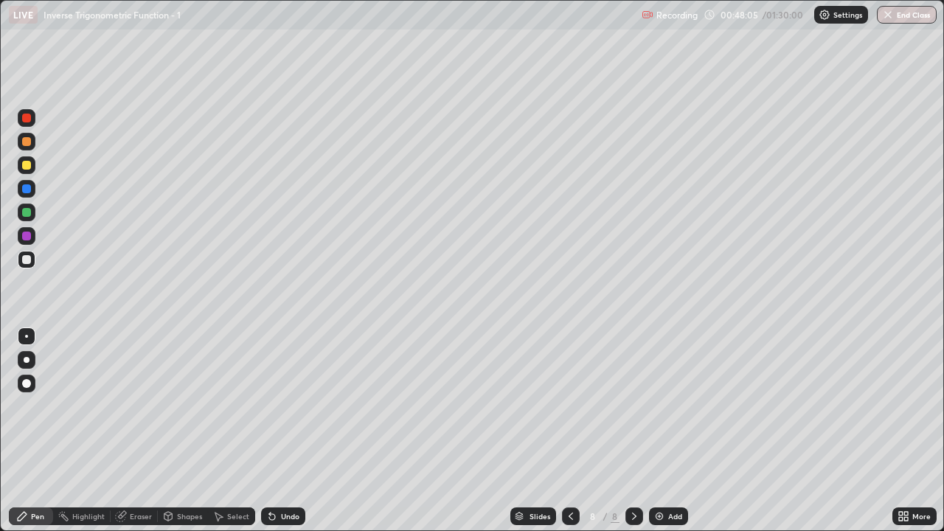
click at [290, 431] on div "Undo" at bounding box center [290, 516] width 18 height 7
click at [294, 431] on div "Undo" at bounding box center [290, 516] width 18 height 7
click at [662, 431] on img at bounding box center [659, 516] width 12 height 12
click at [281, 431] on div "Undo" at bounding box center [290, 516] width 18 height 7
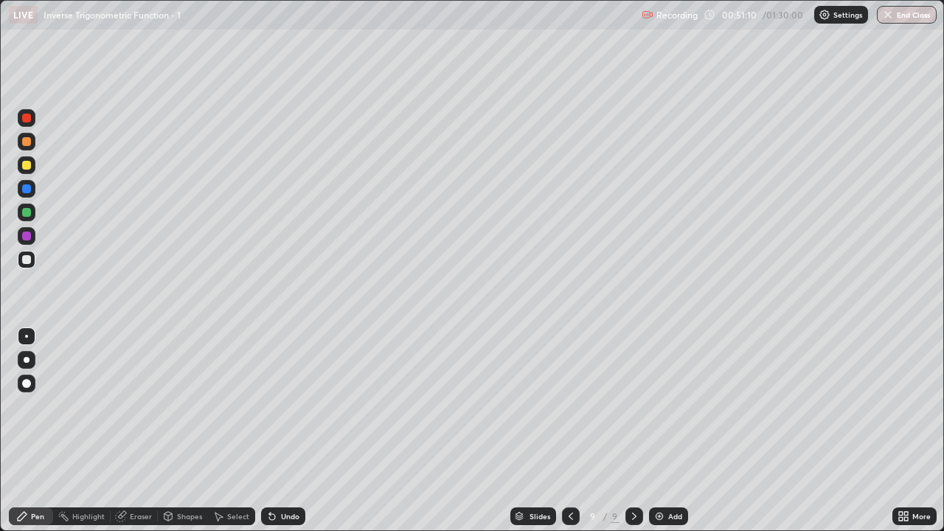
click at [277, 431] on div "Undo" at bounding box center [283, 516] width 44 height 18
click at [278, 431] on div "Undo" at bounding box center [283, 516] width 44 height 18
click at [290, 431] on div "Undo" at bounding box center [290, 516] width 18 height 7
click at [903, 431] on icon at bounding box center [901, 514] width 4 height 4
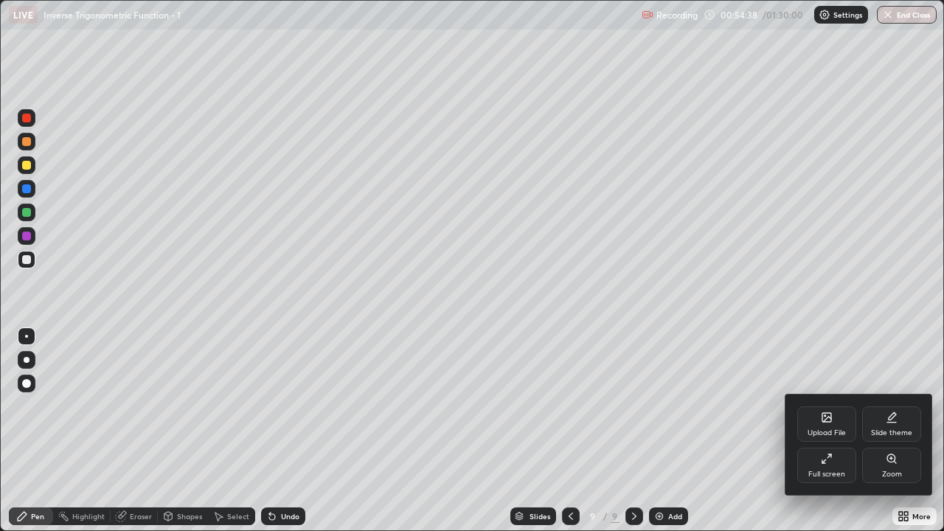
click at [746, 431] on div at bounding box center [472, 265] width 944 height 531
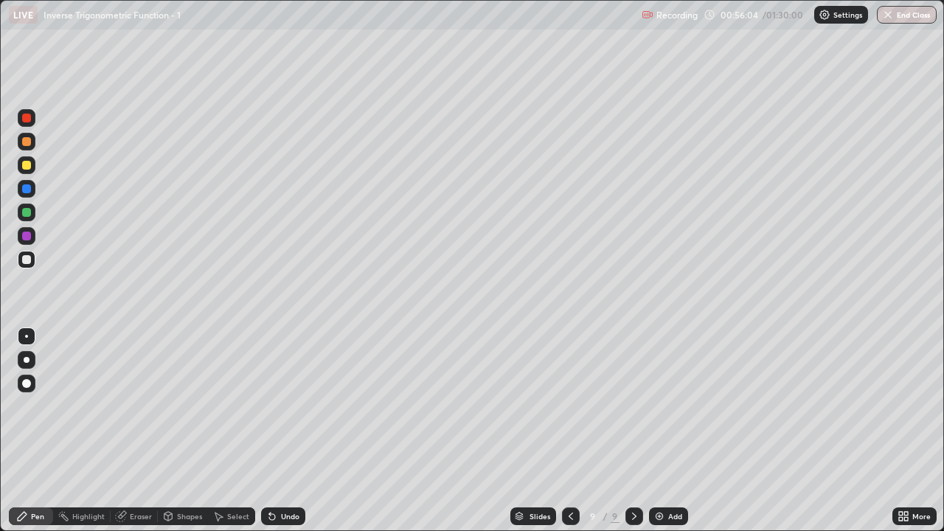
click at [236, 431] on div "Select" at bounding box center [238, 516] width 22 height 7
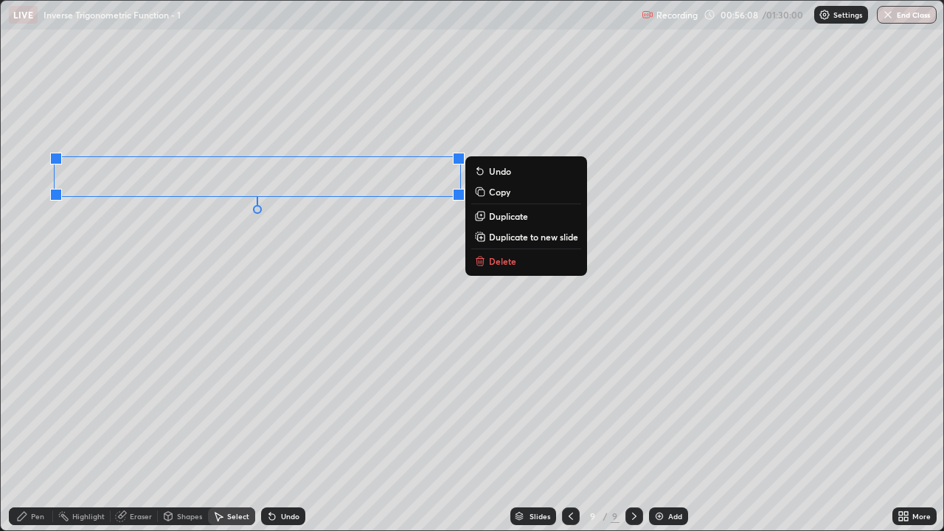
click at [161, 240] on div "0 ° Undo Copy Duplicate Duplicate to new slide Delete" at bounding box center [472, 265] width 942 height 529
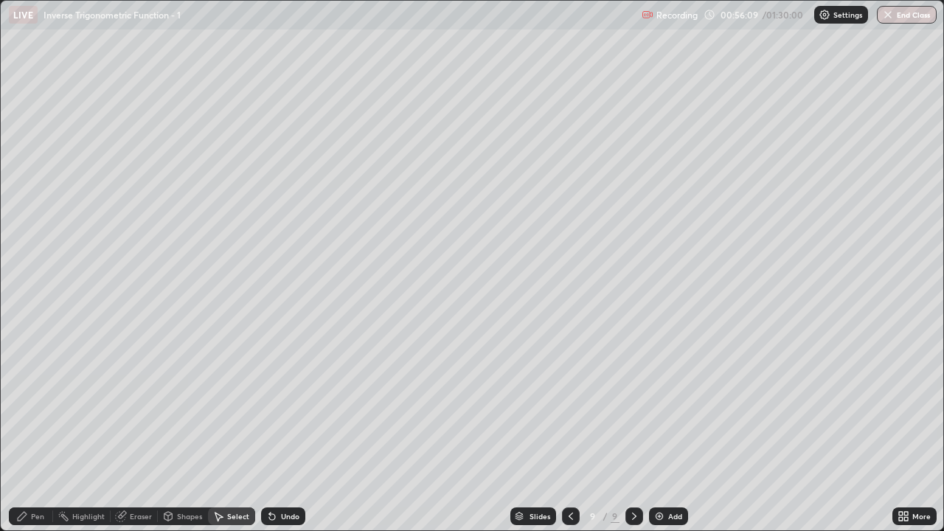
click at [34, 431] on div "Pen" at bounding box center [31, 516] width 44 height 18
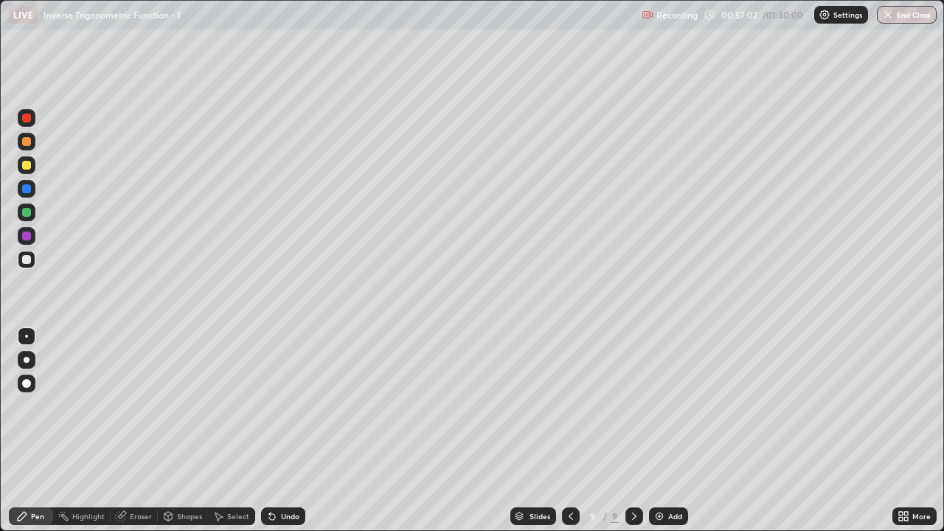
click at [125, 431] on icon at bounding box center [121, 516] width 12 height 12
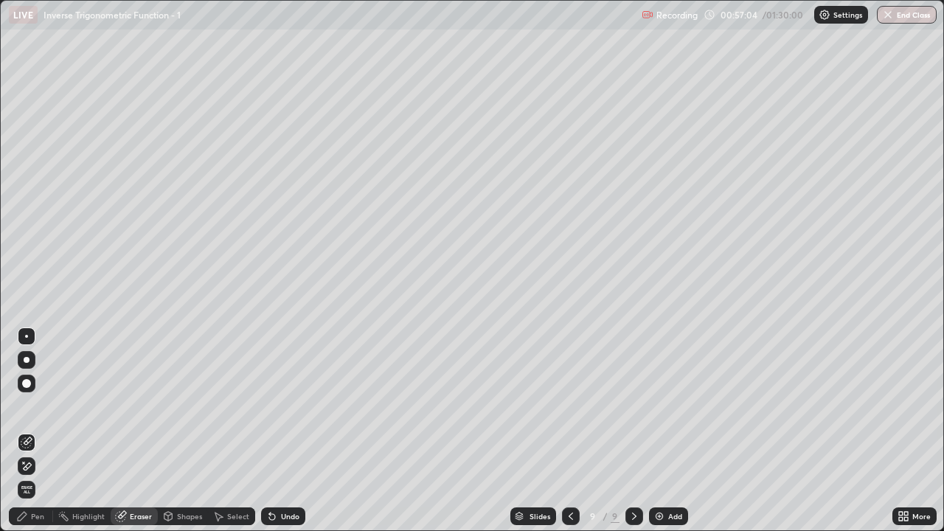
click at [27, 431] on icon at bounding box center [22, 516] width 12 height 12
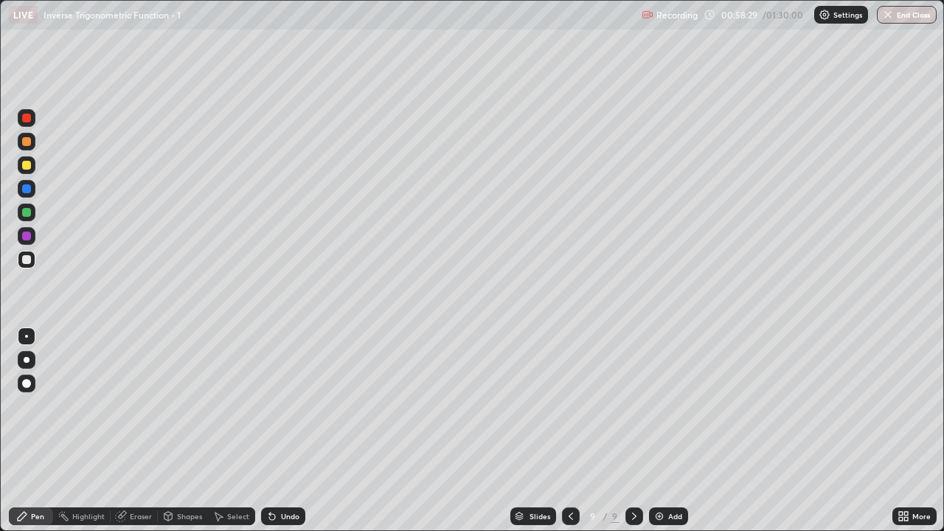
click at [663, 431] on img at bounding box center [659, 516] width 12 height 12
click at [237, 431] on div "Select" at bounding box center [238, 516] width 22 height 7
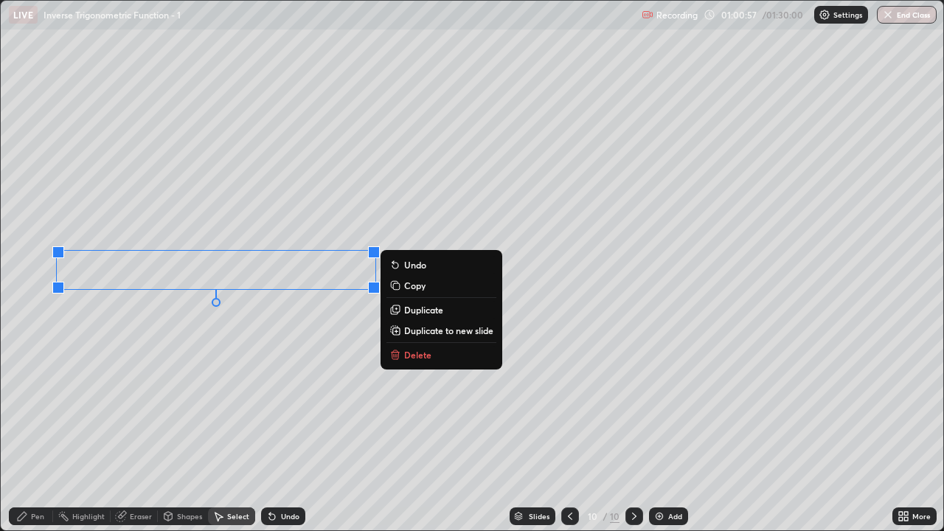
click at [38, 431] on div "Pen" at bounding box center [37, 516] width 13 height 7
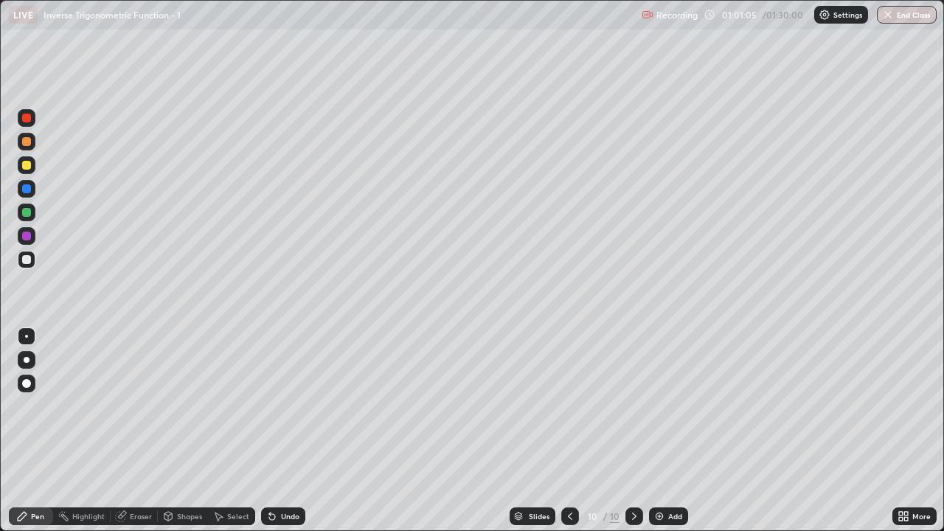
click at [282, 431] on div "Undo" at bounding box center [290, 516] width 18 height 7
click at [278, 431] on div "Undo" at bounding box center [283, 516] width 44 height 18
click at [224, 431] on div "Select" at bounding box center [231, 516] width 47 height 18
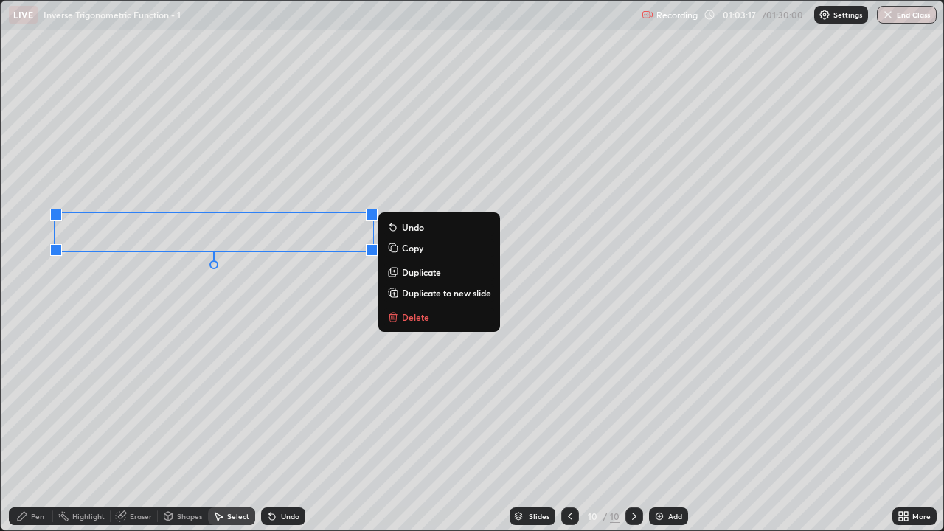
click at [40, 431] on div "Pen" at bounding box center [37, 516] width 13 height 7
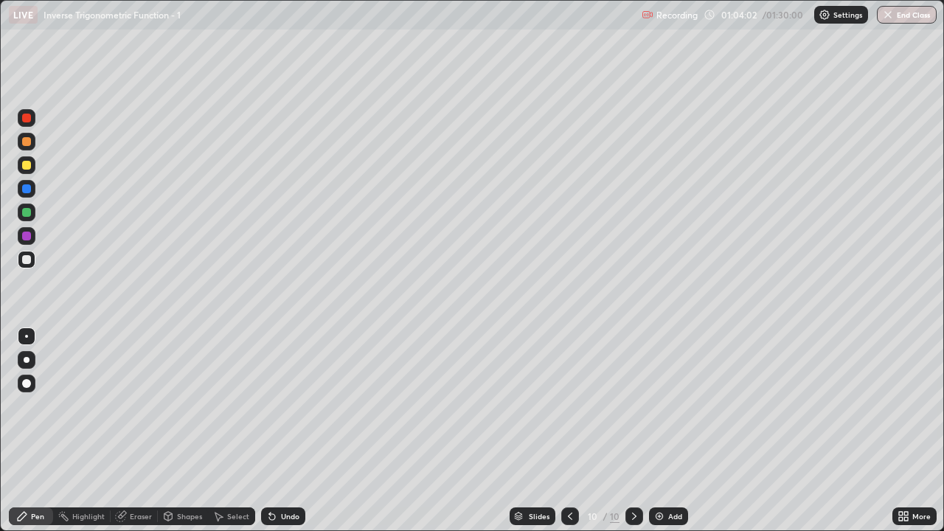
click at [661, 431] on div "Add" at bounding box center [668, 516] width 39 height 18
click at [290, 431] on div "Undo" at bounding box center [290, 516] width 18 height 7
click at [289, 431] on div "Undo" at bounding box center [290, 516] width 18 height 7
click at [275, 431] on icon at bounding box center [272, 516] width 12 height 12
click at [27, 165] on div at bounding box center [26, 165] width 9 height 9
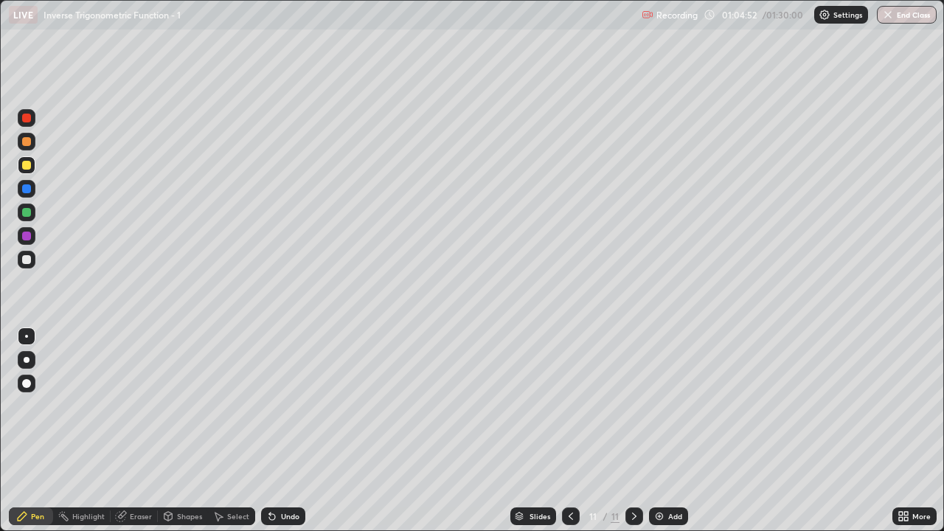
click at [29, 261] on div at bounding box center [26, 259] width 9 height 9
click at [279, 431] on div "Undo" at bounding box center [283, 516] width 44 height 18
click at [281, 431] on div "Undo" at bounding box center [290, 516] width 18 height 7
click at [277, 431] on div "Undo" at bounding box center [283, 516] width 44 height 18
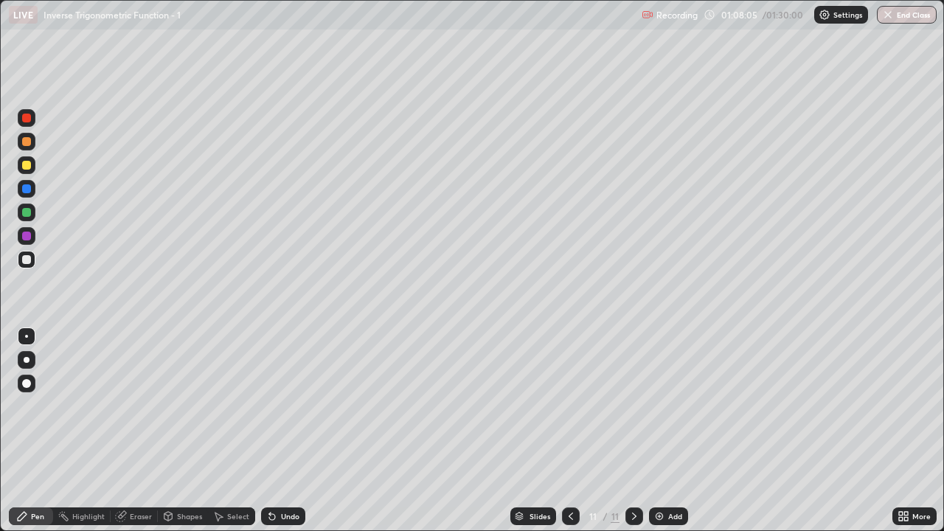
click at [277, 431] on div "Undo" at bounding box center [283, 516] width 44 height 18
click at [664, 431] on img at bounding box center [659, 516] width 12 height 12
click at [184, 431] on div "Shapes" at bounding box center [189, 516] width 25 height 7
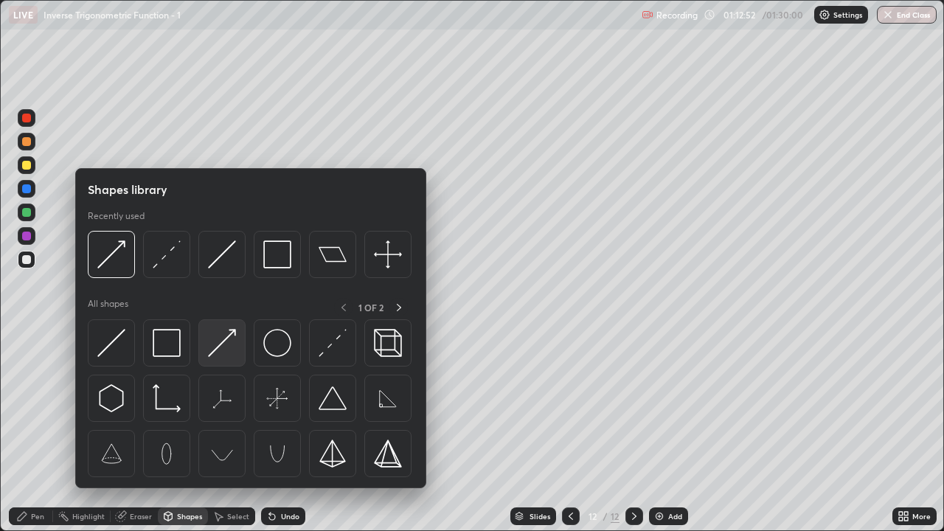
click at [218, 345] on img at bounding box center [222, 343] width 28 height 28
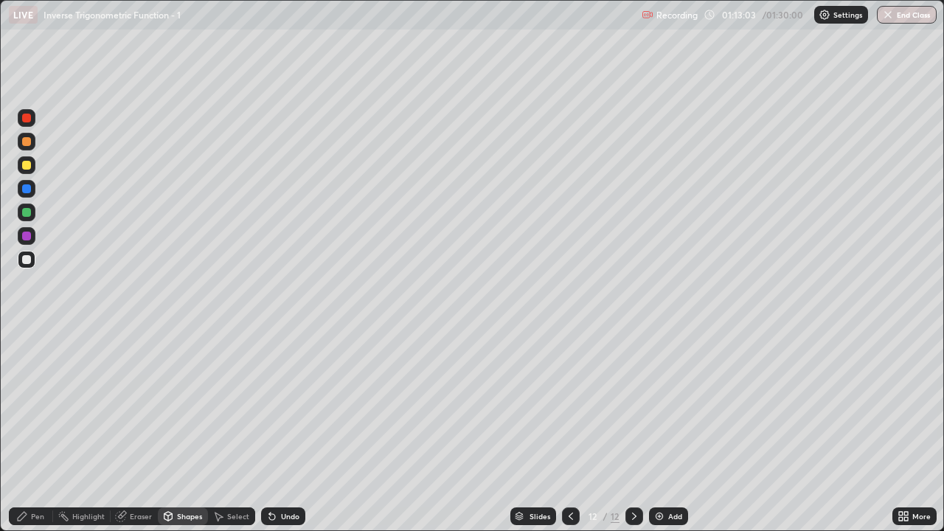
click at [34, 431] on div "Pen" at bounding box center [31, 516] width 44 height 18
click at [232, 431] on div "Select" at bounding box center [238, 516] width 22 height 7
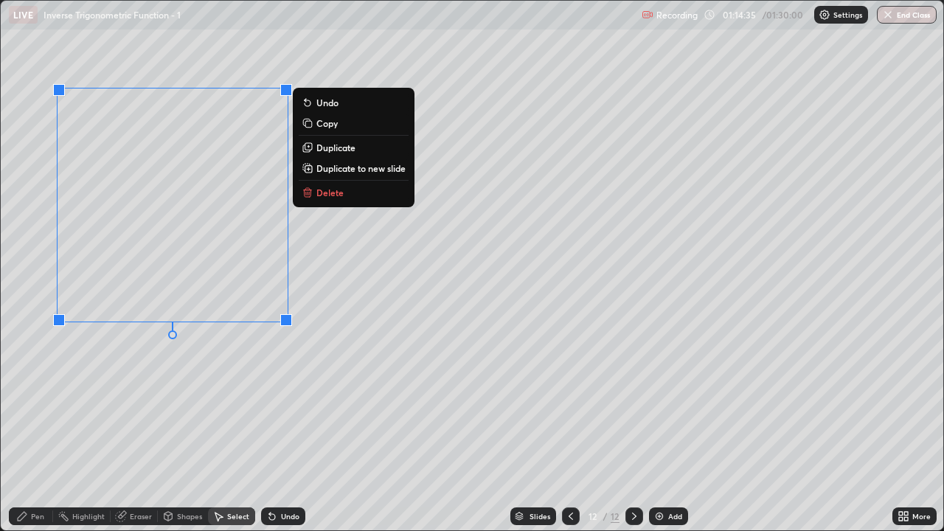
click at [326, 150] on p "Duplicate" at bounding box center [335, 148] width 39 height 12
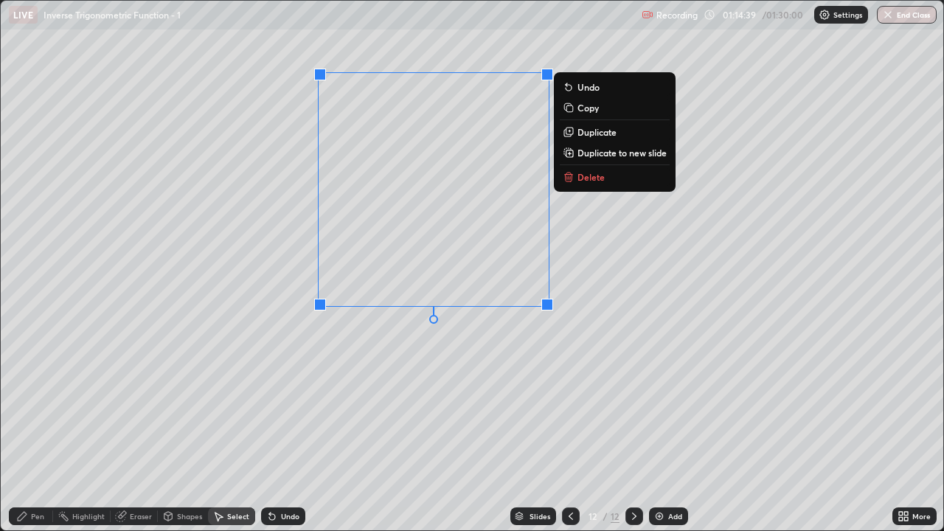
click at [350, 340] on div "0 ° Undo Copy Duplicate Duplicate to new slide Delete" at bounding box center [472, 265] width 942 height 529
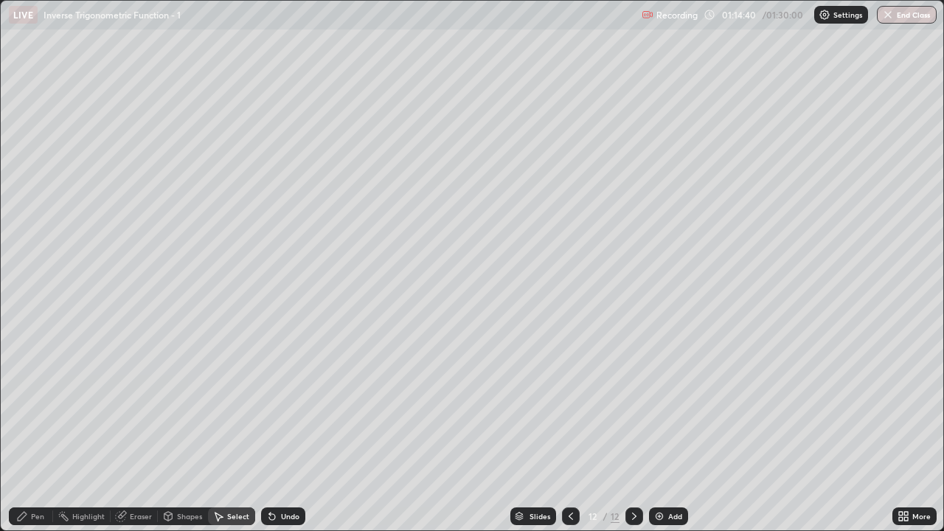
click at [133, 431] on div "Eraser" at bounding box center [141, 516] width 22 height 7
click at [27, 431] on icon at bounding box center [22, 516] width 12 height 12
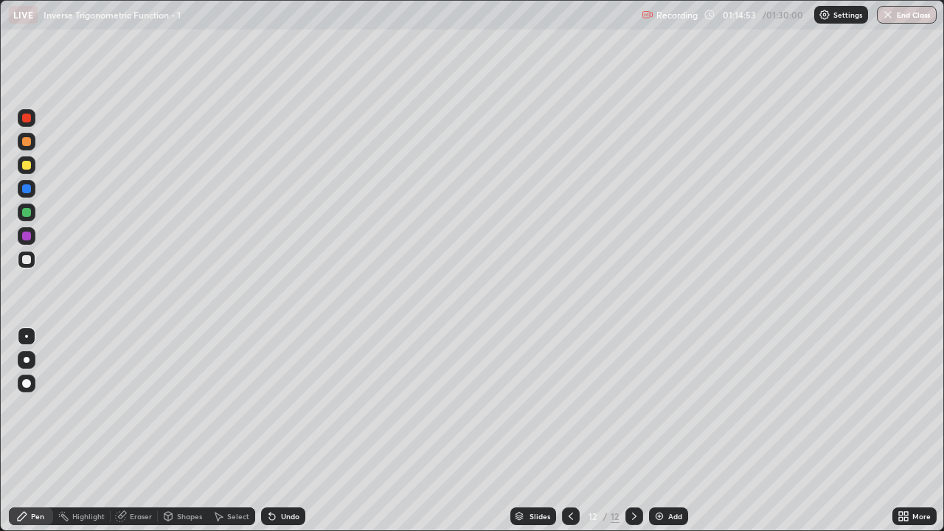
click at [230, 431] on div "Select" at bounding box center [238, 516] width 22 height 7
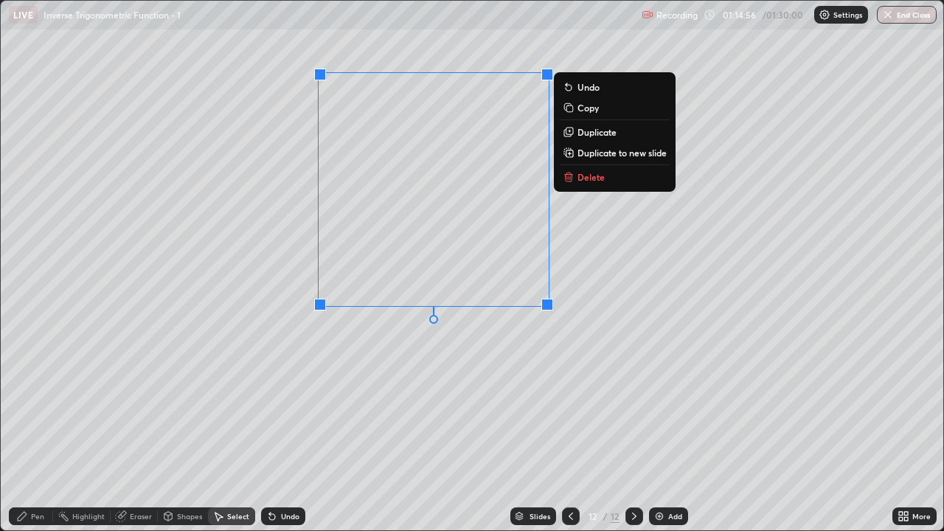
click at [586, 132] on p "Duplicate" at bounding box center [596, 132] width 39 height 12
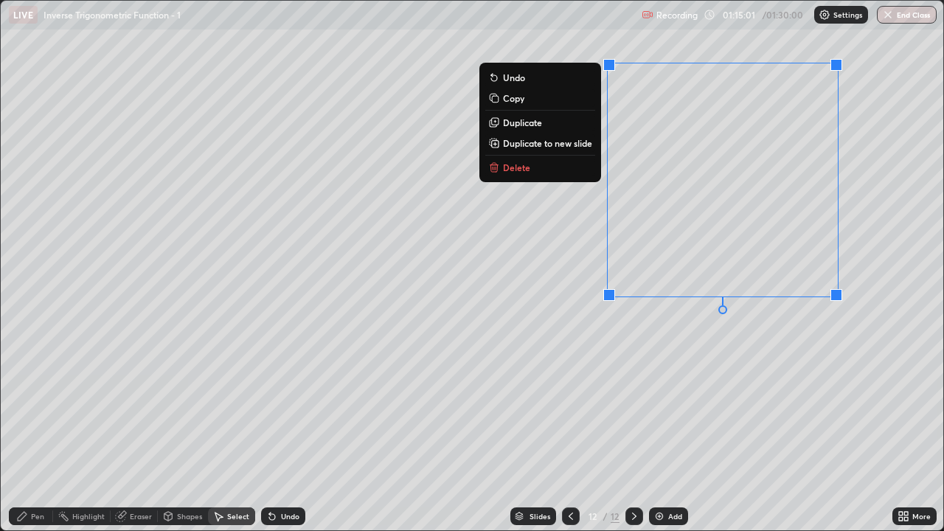
click at [619, 409] on div "0 ° Undo Copy Duplicate Duplicate to new slide Delete" at bounding box center [472, 265] width 942 height 529
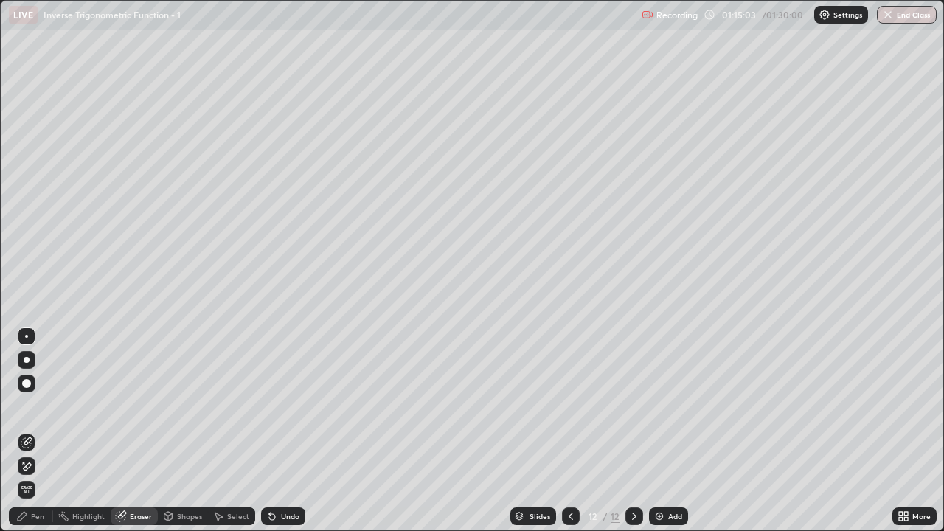
scroll to position [531, 944]
click at [31, 516] on div "Pen" at bounding box center [37, 516] width 13 height 7
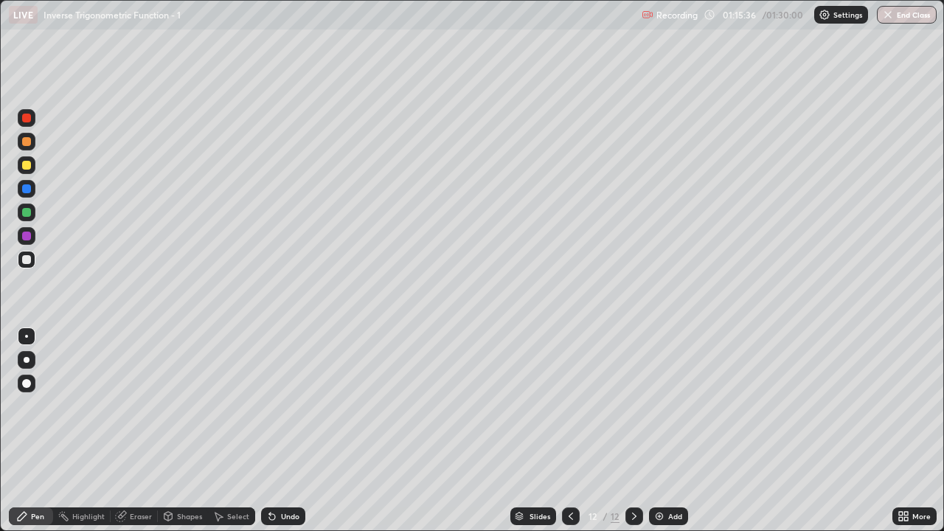
click at [285, 513] on div "Undo" at bounding box center [290, 516] width 18 height 7
click at [231, 516] on div "Select" at bounding box center [238, 516] width 22 height 7
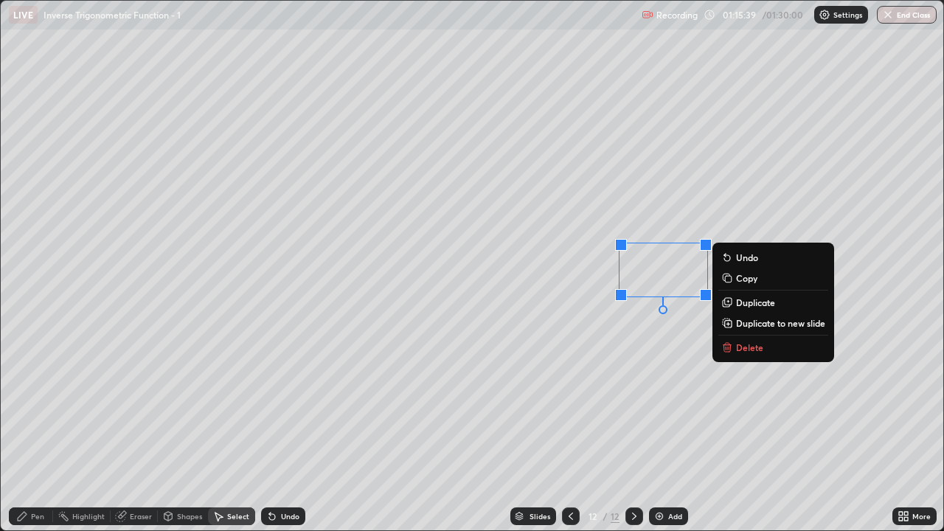
click at [750, 351] on p "Delete" at bounding box center [749, 347] width 27 height 12
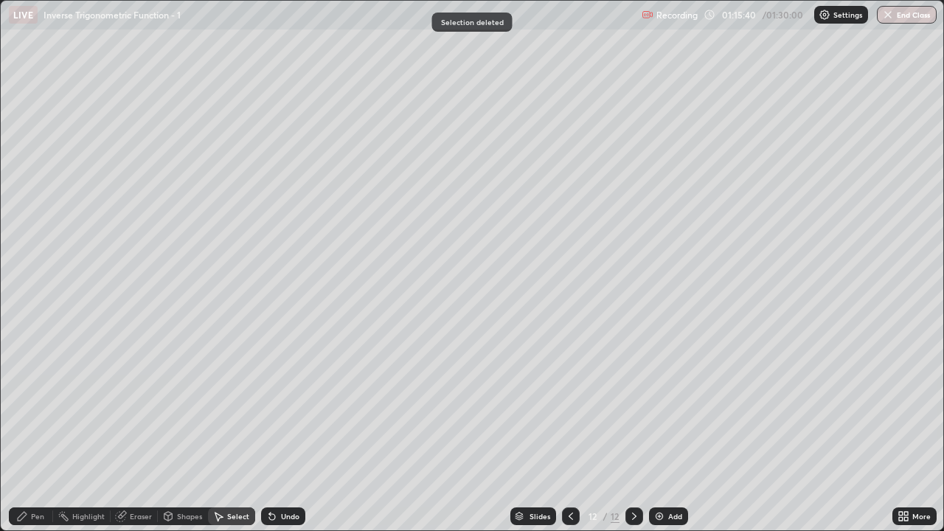
click at [33, 515] on div "Pen" at bounding box center [37, 516] width 13 height 7
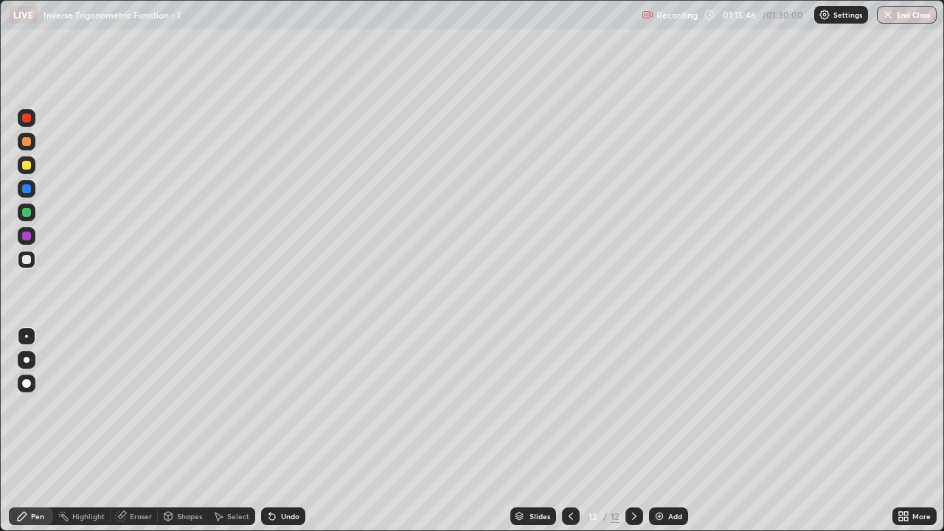
click at [134, 515] on div "Eraser" at bounding box center [141, 516] width 22 height 7
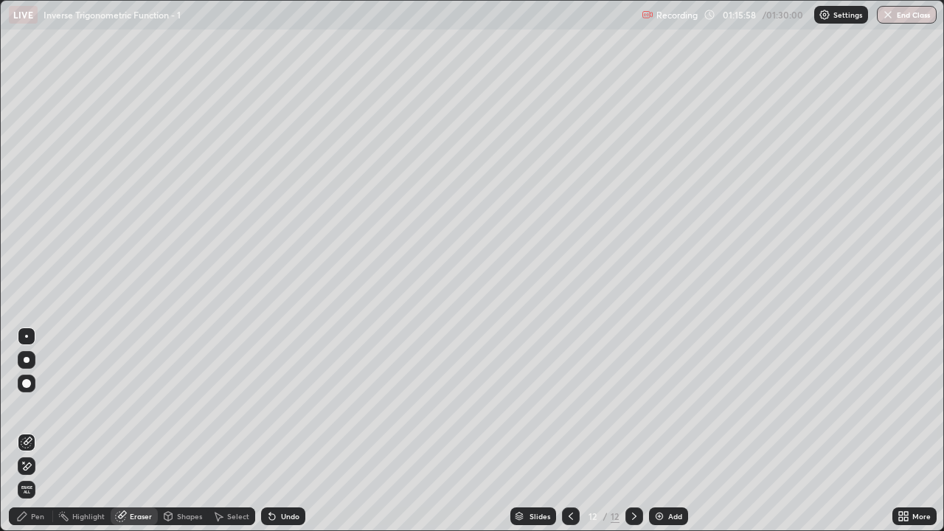
click at [35, 515] on div "Pen" at bounding box center [37, 516] width 13 height 7
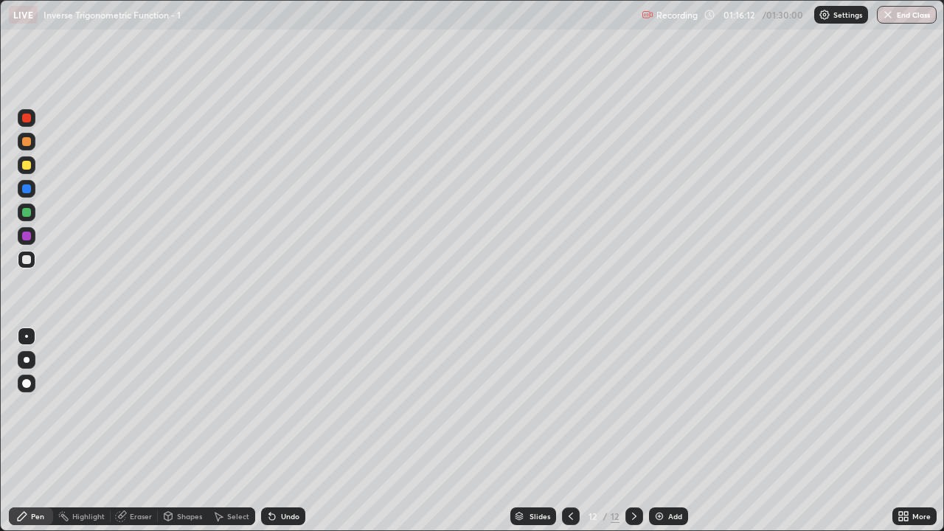
click at [223, 516] on div "Select" at bounding box center [231, 516] width 47 height 18
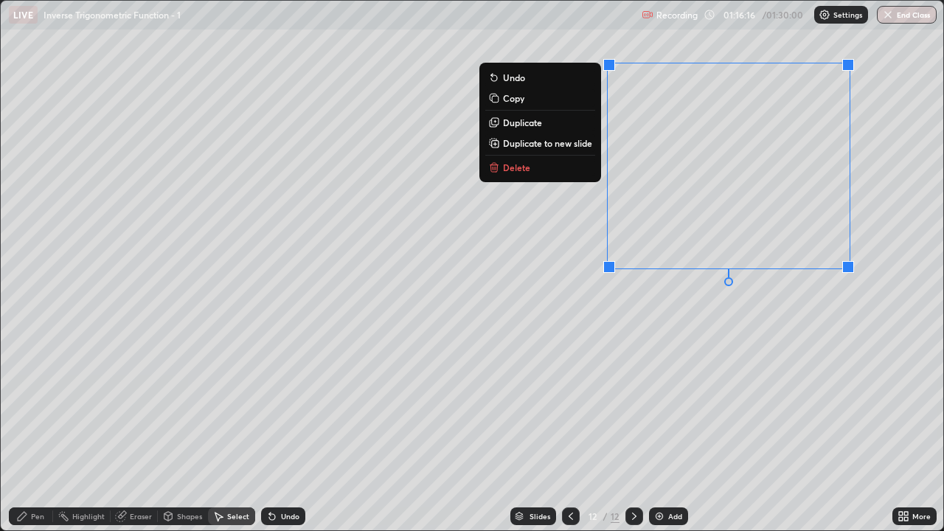
click at [520, 123] on p "Duplicate" at bounding box center [522, 123] width 39 height 12
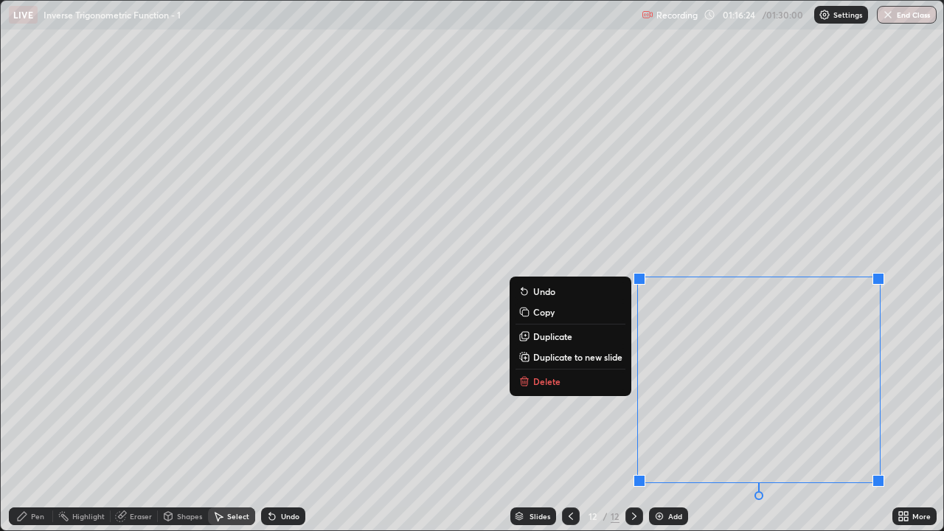
click at [29, 515] on div "Pen" at bounding box center [31, 516] width 44 height 18
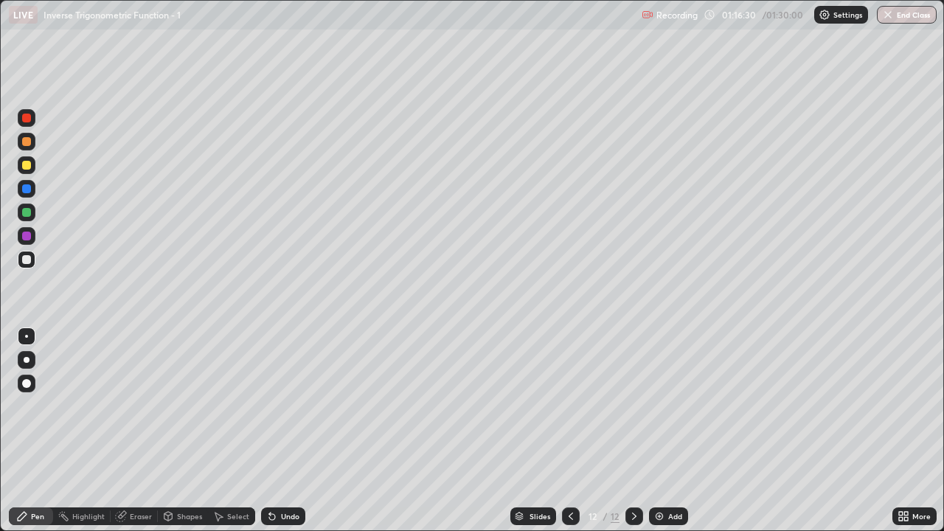
click at [133, 518] on div "Eraser" at bounding box center [141, 516] width 22 height 7
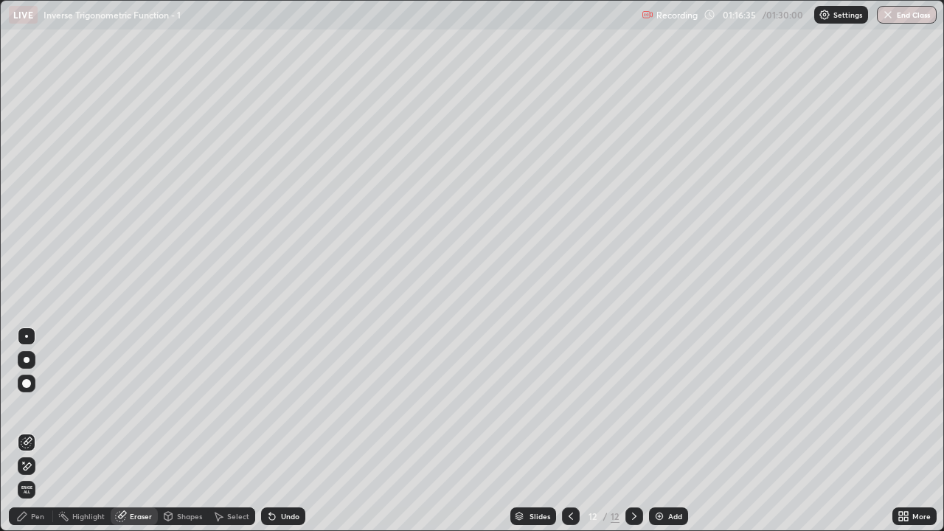
click at [38, 517] on div "Pen" at bounding box center [37, 516] width 13 height 7
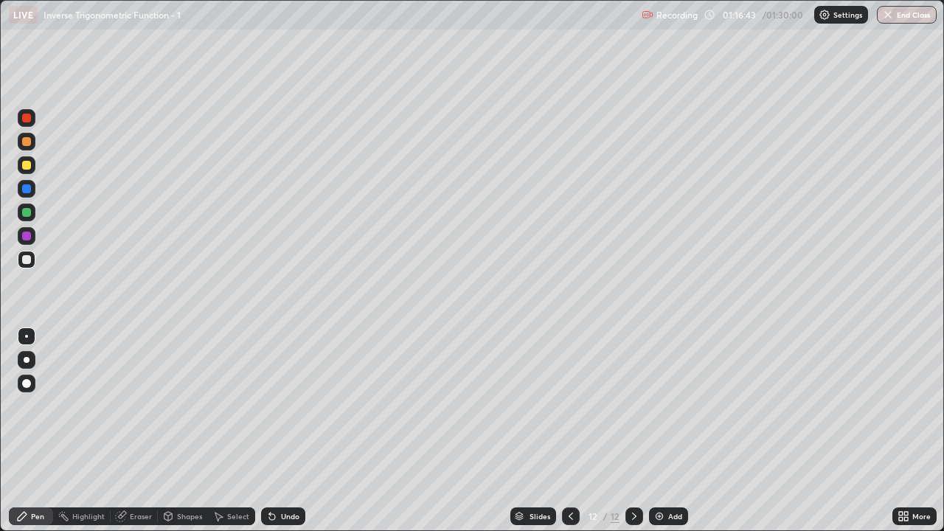
click at [135, 515] on div "Eraser" at bounding box center [141, 516] width 22 height 7
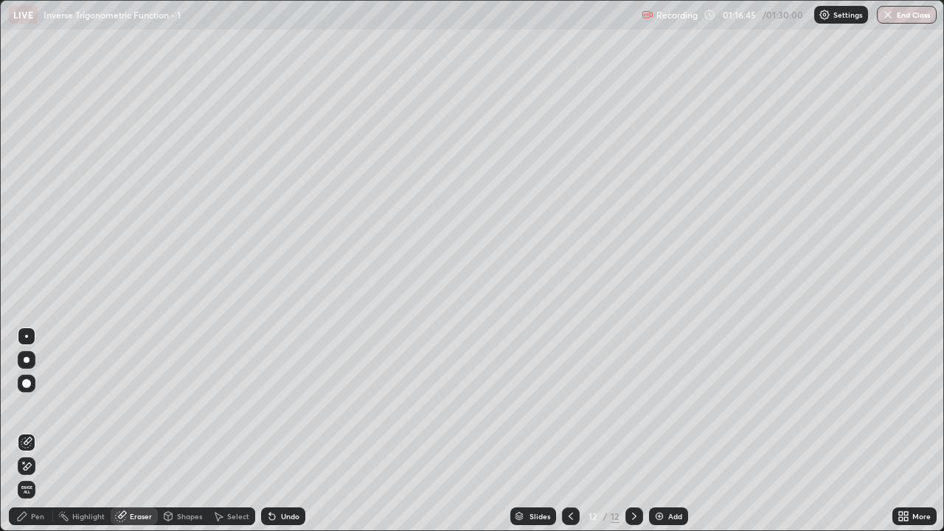
click at [21, 512] on icon at bounding box center [22, 516] width 12 height 12
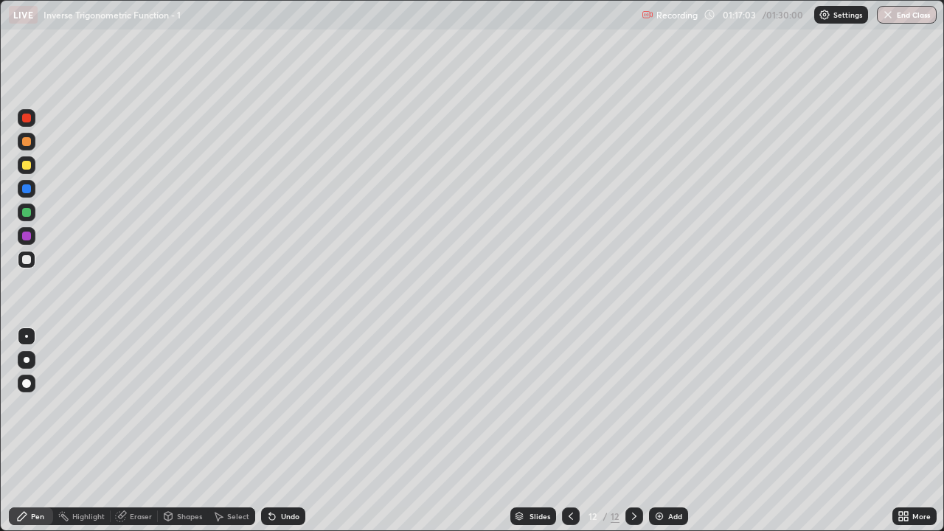
click at [237, 519] on div "Select" at bounding box center [238, 516] width 22 height 7
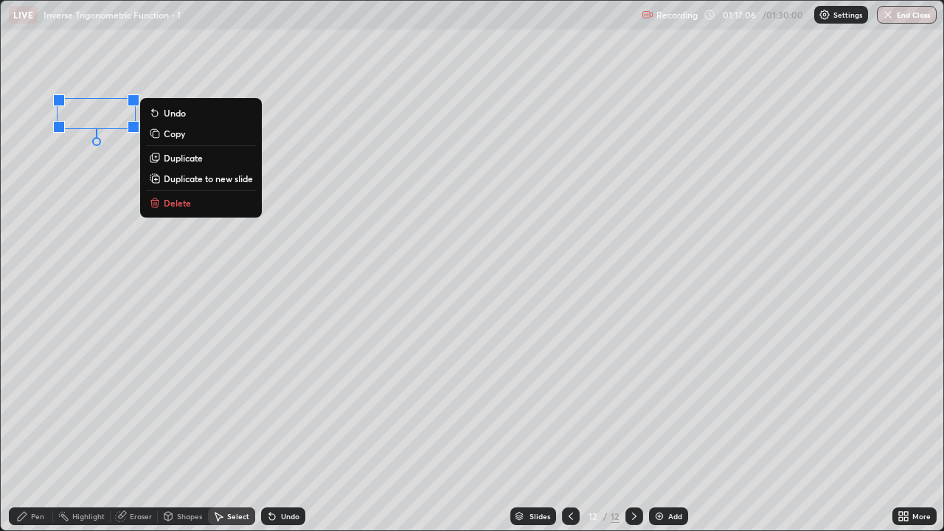
click at [69, 86] on div "0 ° Undo Copy Duplicate Duplicate to new slide Delete" at bounding box center [472, 265] width 942 height 529
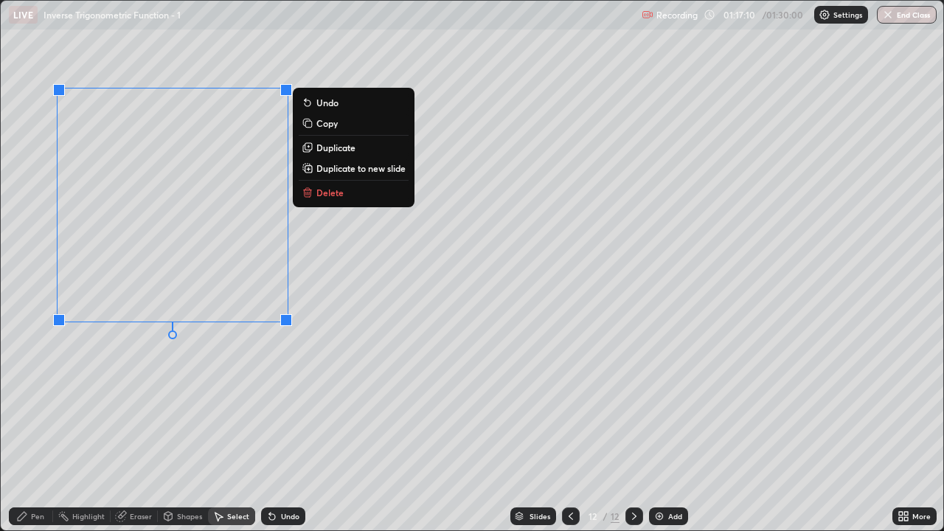
click at [319, 149] on p "Duplicate" at bounding box center [335, 148] width 39 height 12
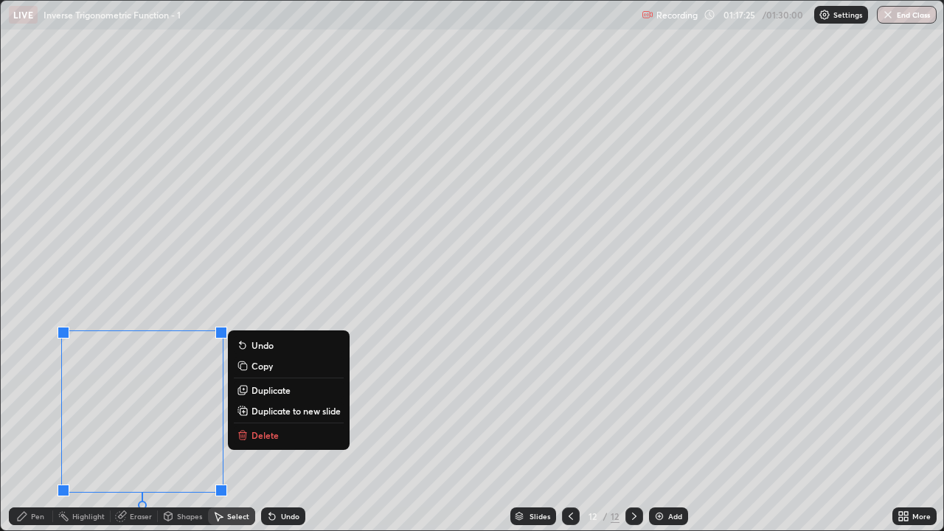
click at [29, 513] on div "Pen" at bounding box center [31, 516] width 44 height 18
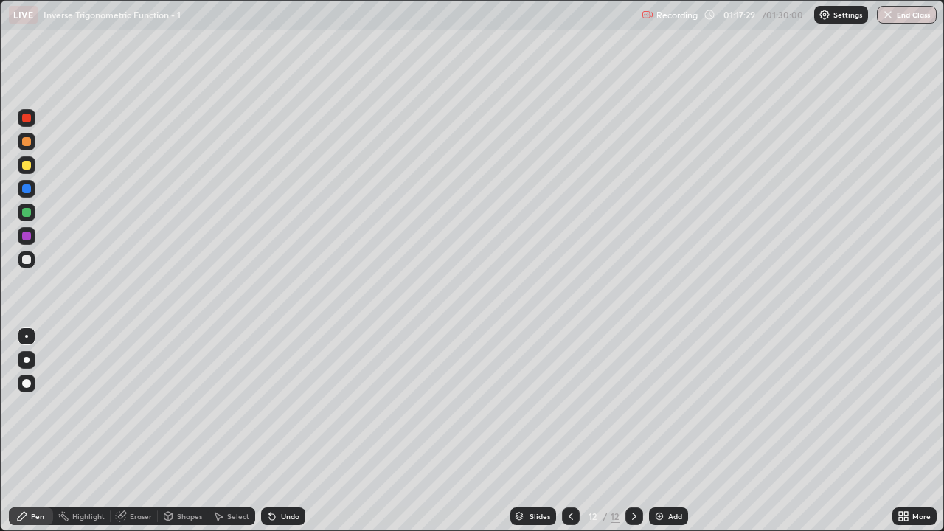
click at [126, 514] on div "Eraser" at bounding box center [134, 516] width 47 height 18
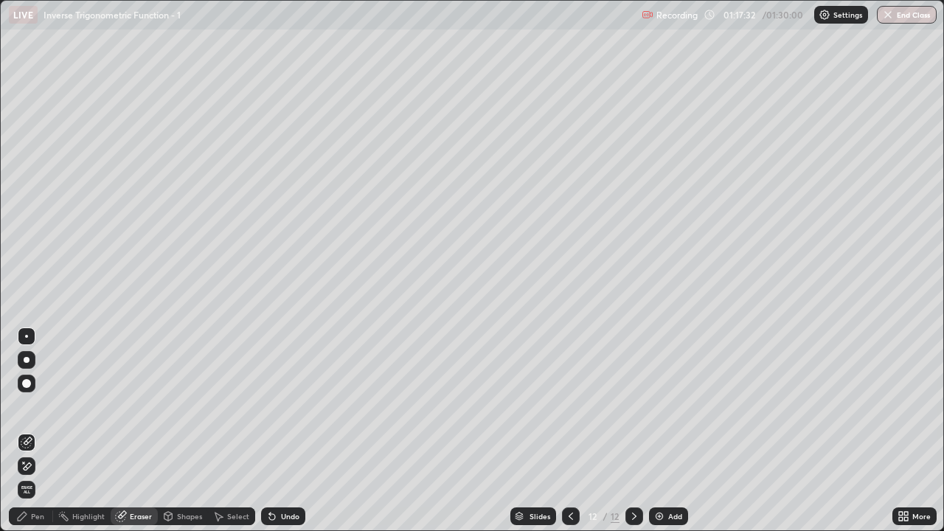
click at [22, 517] on icon at bounding box center [22, 516] width 9 height 9
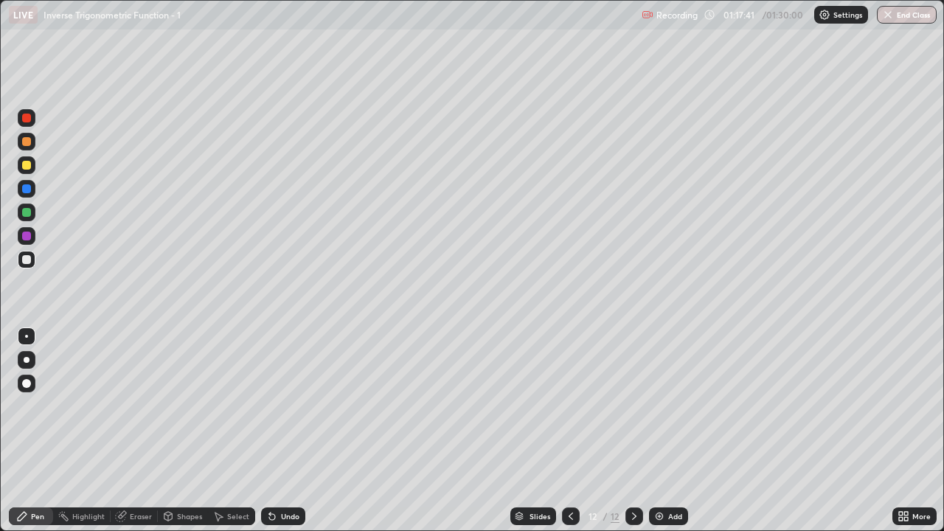
click at [26, 164] on div at bounding box center [26, 165] width 9 height 9
click at [135, 517] on div "Eraser" at bounding box center [141, 516] width 22 height 7
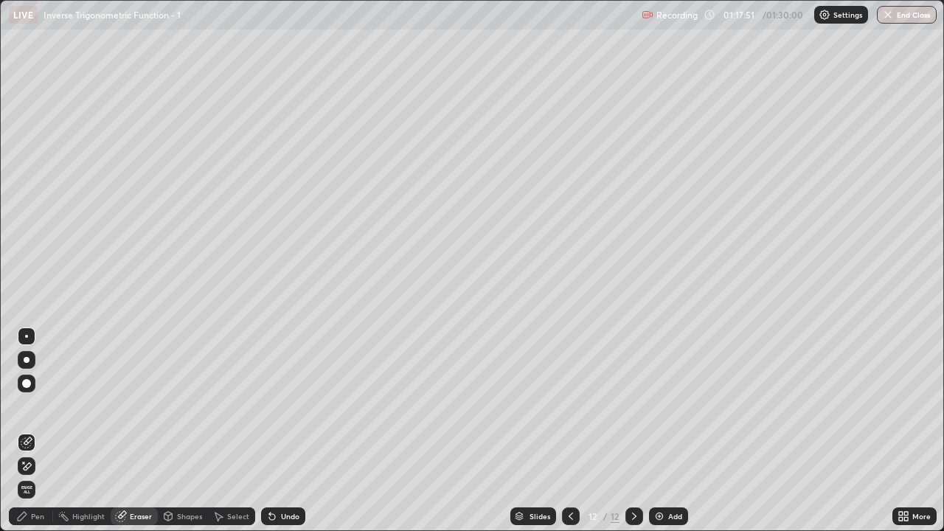
click at [33, 516] on div "Pen" at bounding box center [37, 516] width 13 height 7
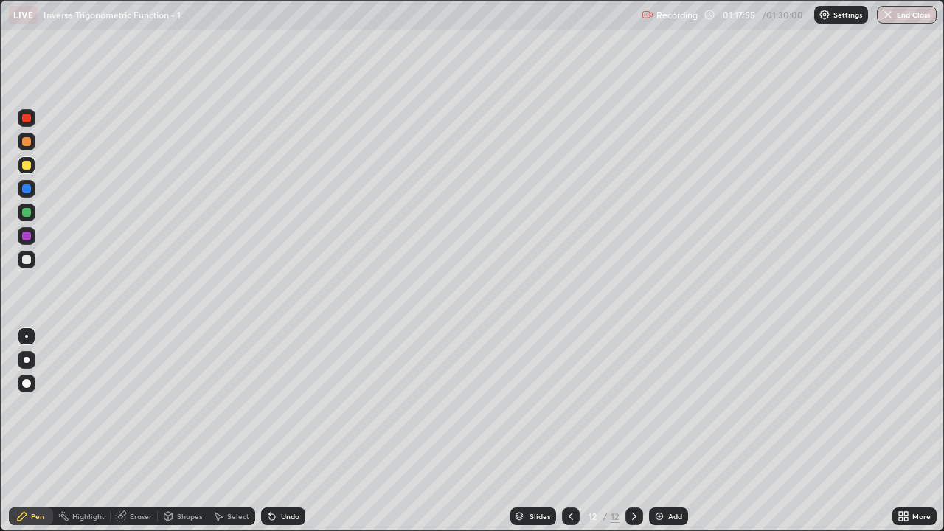
click at [126, 518] on div "Eraser" at bounding box center [134, 516] width 47 height 18
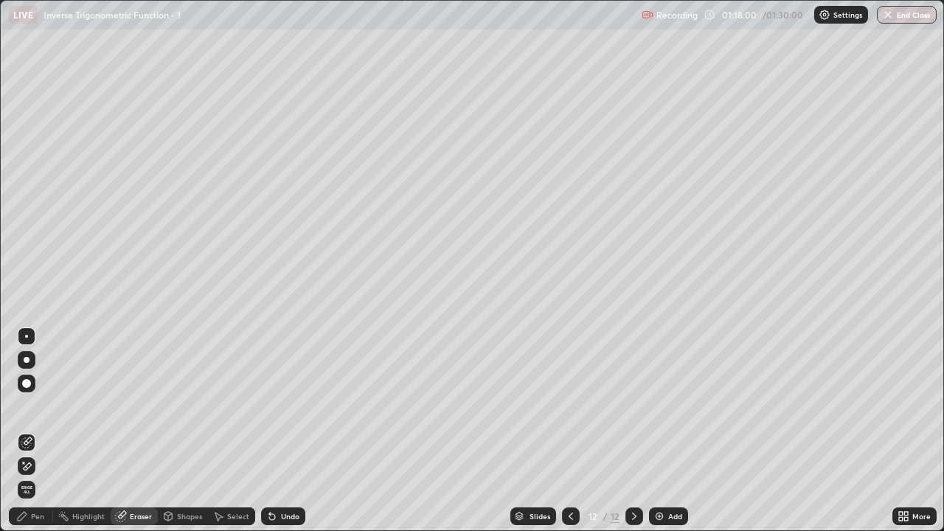
click at [29, 515] on div "Pen" at bounding box center [31, 516] width 44 height 18
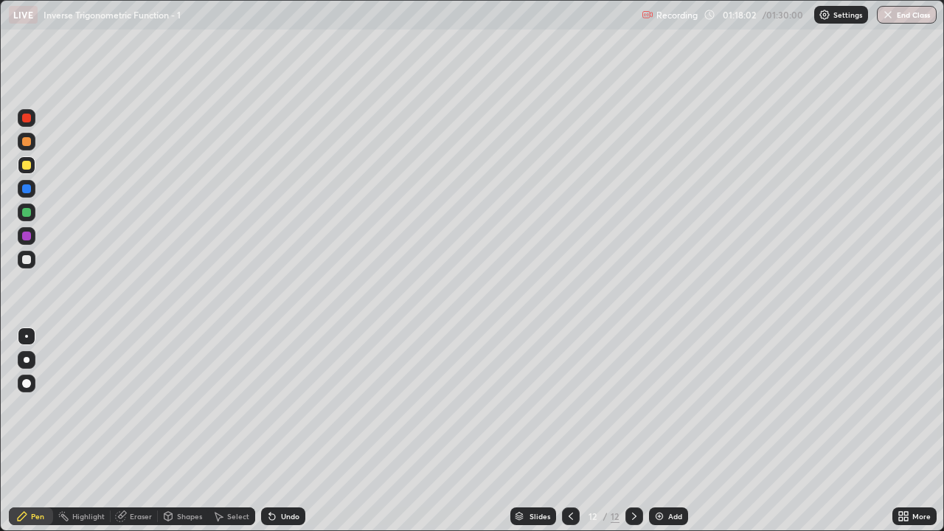
click at [27, 263] on div at bounding box center [26, 259] width 9 height 9
click at [229, 515] on div "Select" at bounding box center [238, 516] width 22 height 7
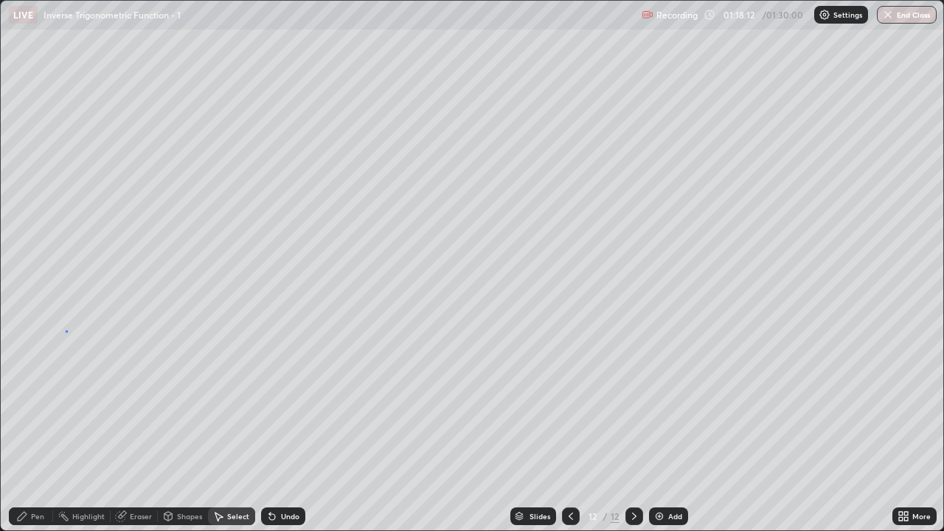
click at [66, 330] on div "0 ° Undo Copy Duplicate Duplicate to new slide Delete" at bounding box center [472, 265] width 942 height 529
click at [34, 517] on div "Pen" at bounding box center [37, 516] width 13 height 7
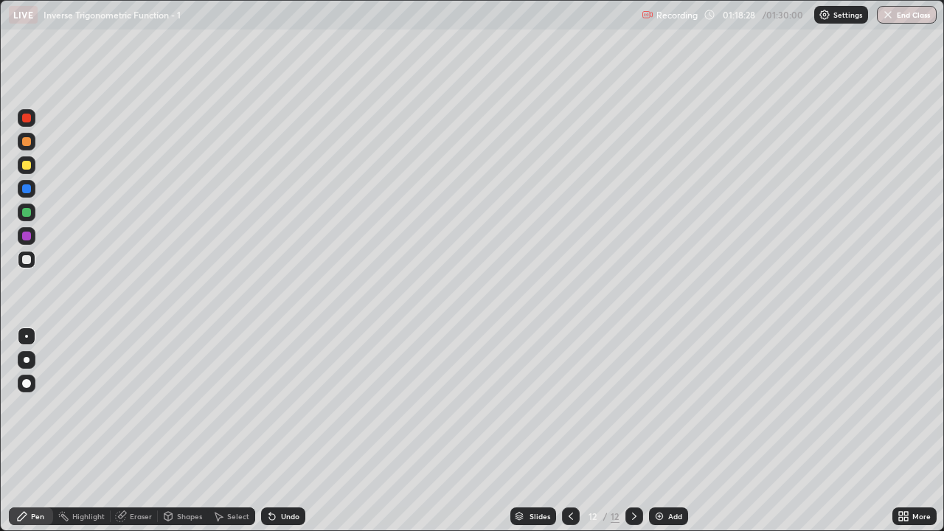
click at [234, 516] on div "Select" at bounding box center [238, 516] width 22 height 7
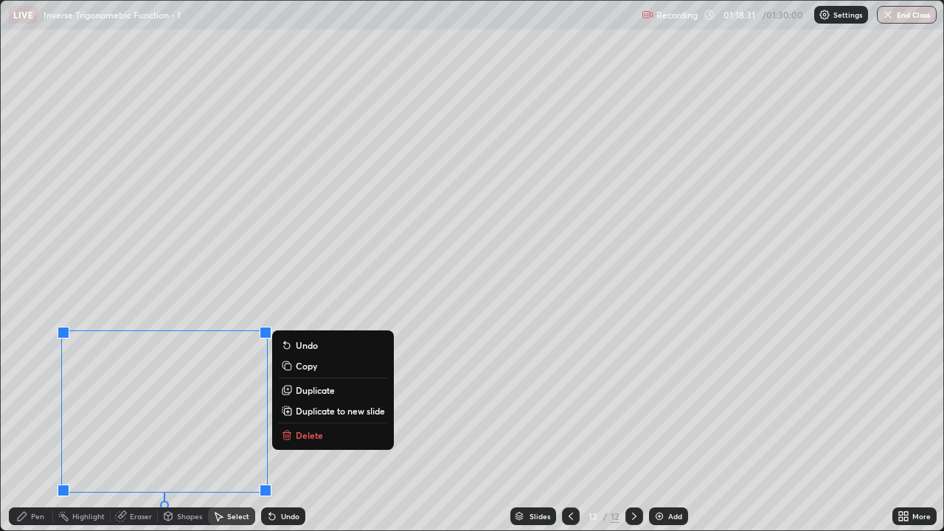
click at [304, 393] on p "Duplicate" at bounding box center [315, 390] width 39 height 12
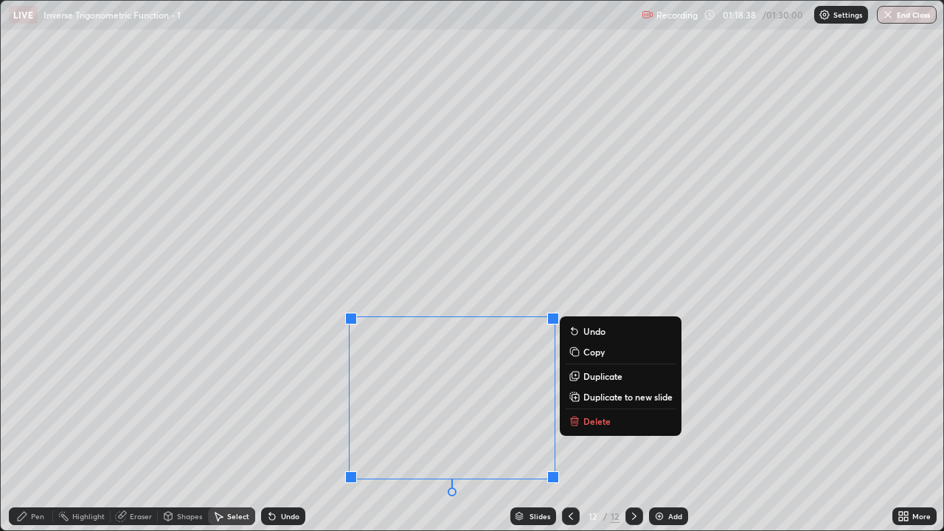
click at [27, 520] on icon at bounding box center [22, 516] width 12 height 12
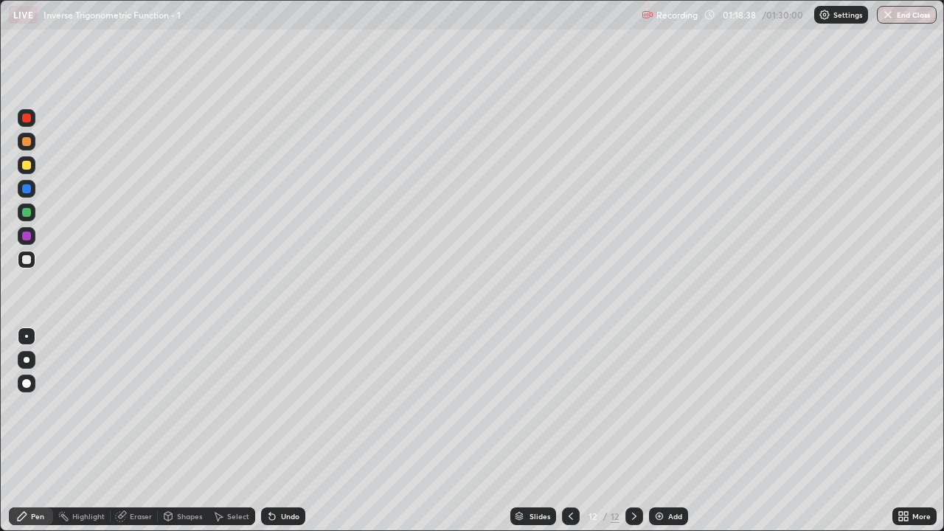
click at [127, 516] on div "Eraser" at bounding box center [134, 516] width 47 height 18
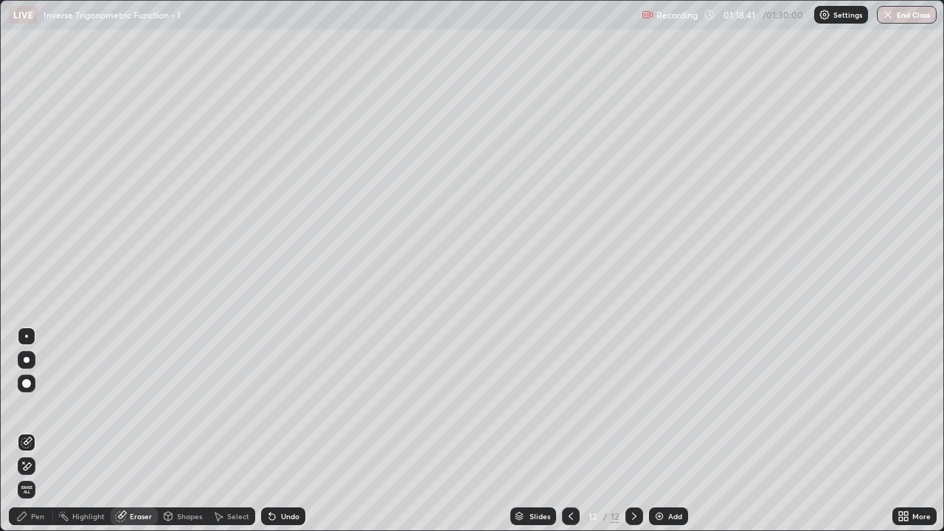
click at [130, 519] on div "Eraser" at bounding box center [141, 516] width 22 height 7
click at [24, 518] on icon at bounding box center [22, 516] width 12 height 12
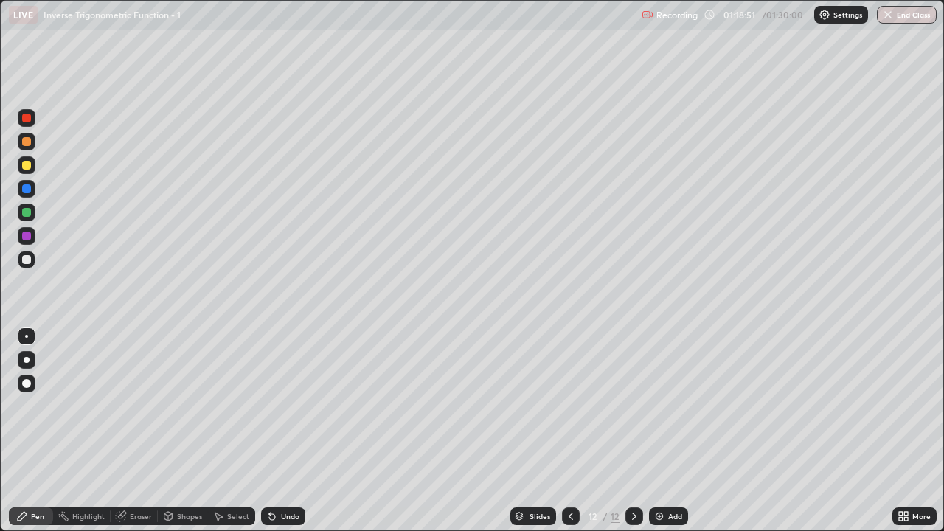
click at [29, 514] on div "Pen" at bounding box center [31, 516] width 44 height 18
click at [670, 515] on div "Add" at bounding box center [675, 516] width 14 height 7
click at [24, 260] on div at bounding box center [26, 259] width 9 height 9
click at [282, 519] on div "Undo" at bounding box center [290, 516] width 18 height 7
click at [284, 518] on div "Undo" at bounding box center [290, 516] width 18 height 7
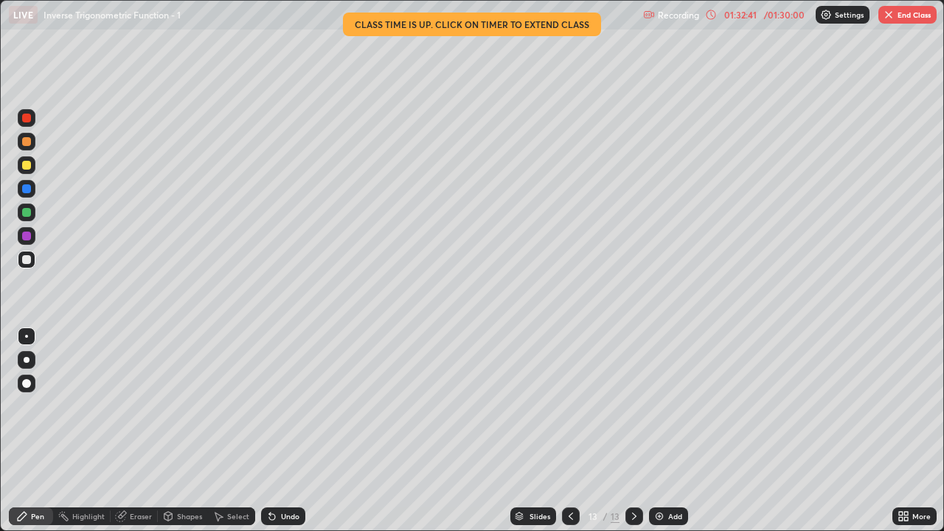
click at [898, 10] on button "End Class" at bounding box center [907, 15] width 58 height 18
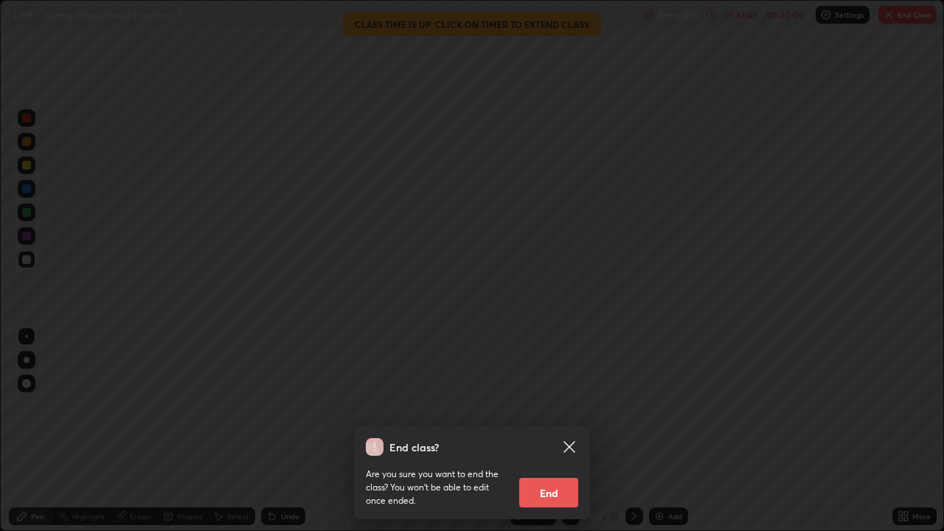
click at [558, 489] on button "End" at bounding box center [548, 492] width 59 height 29
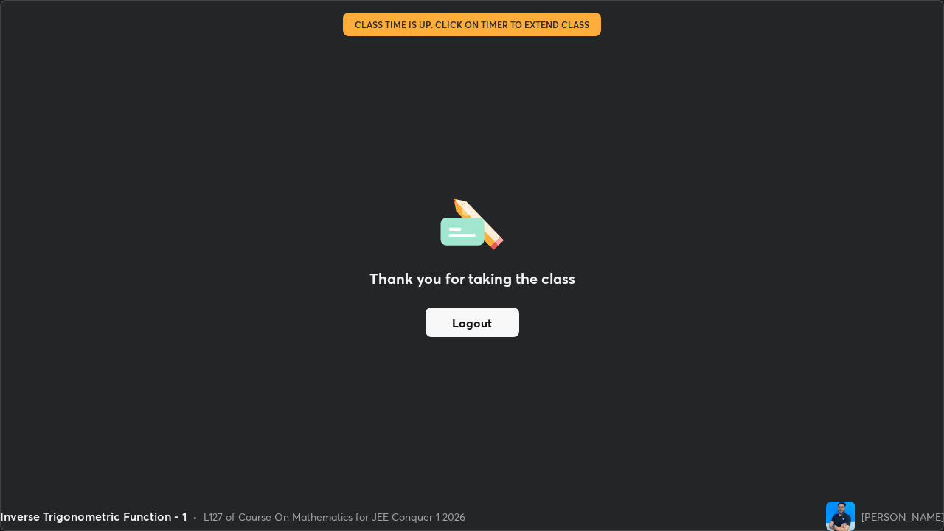
click at [468, 318] on button "Logout" at bounding box center [473, 322] width 94 height 29
